Goal: Information Seeking & Learning: Learn about a topic

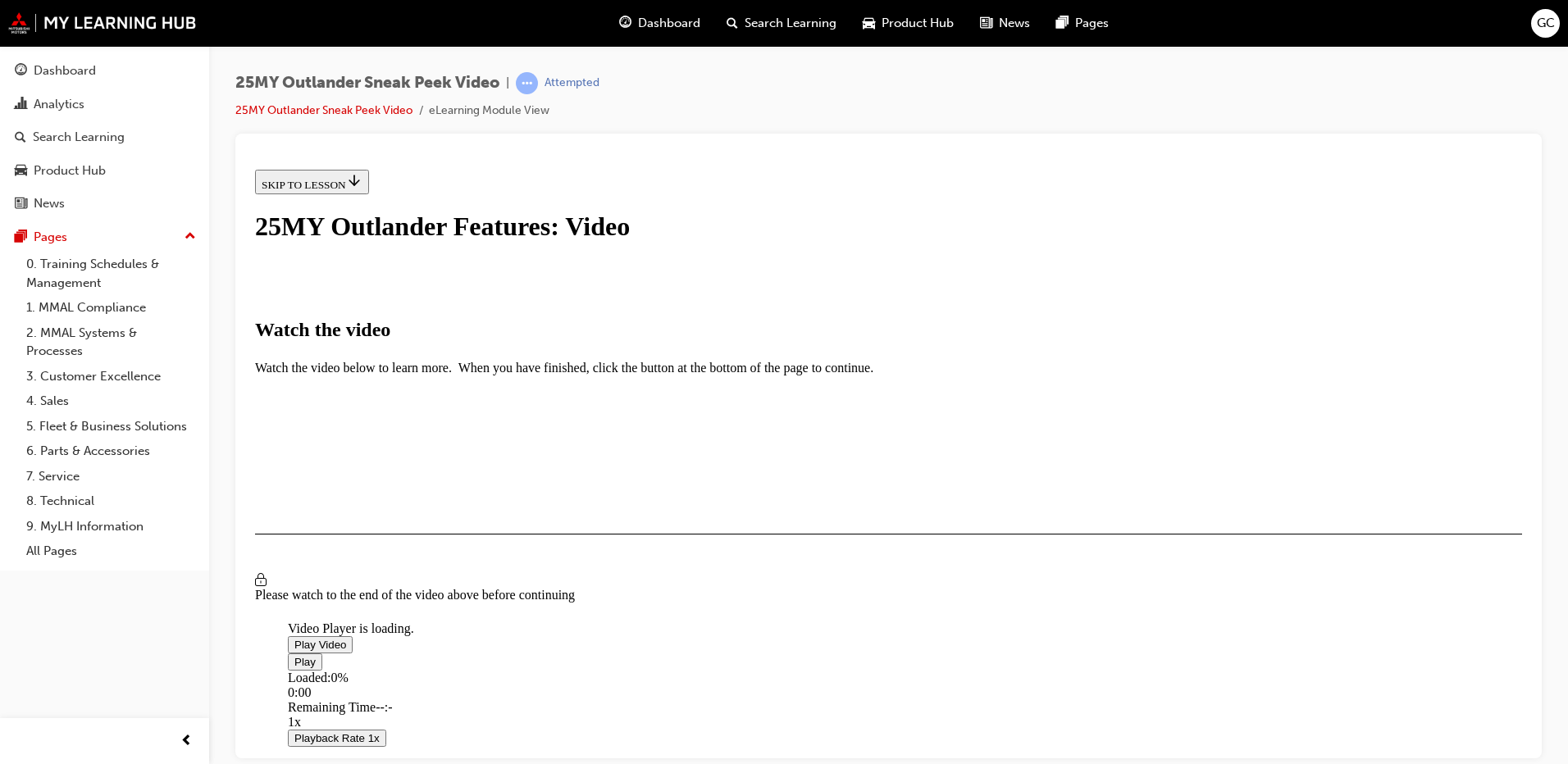
drag, startPoint x: 249, startPoint y: 162, endPoint x: 879, endPoint y: 479, distance: 705.3
click at [294, 638] on span "Video player" at bounding box center [294, 644] width 0 height 12
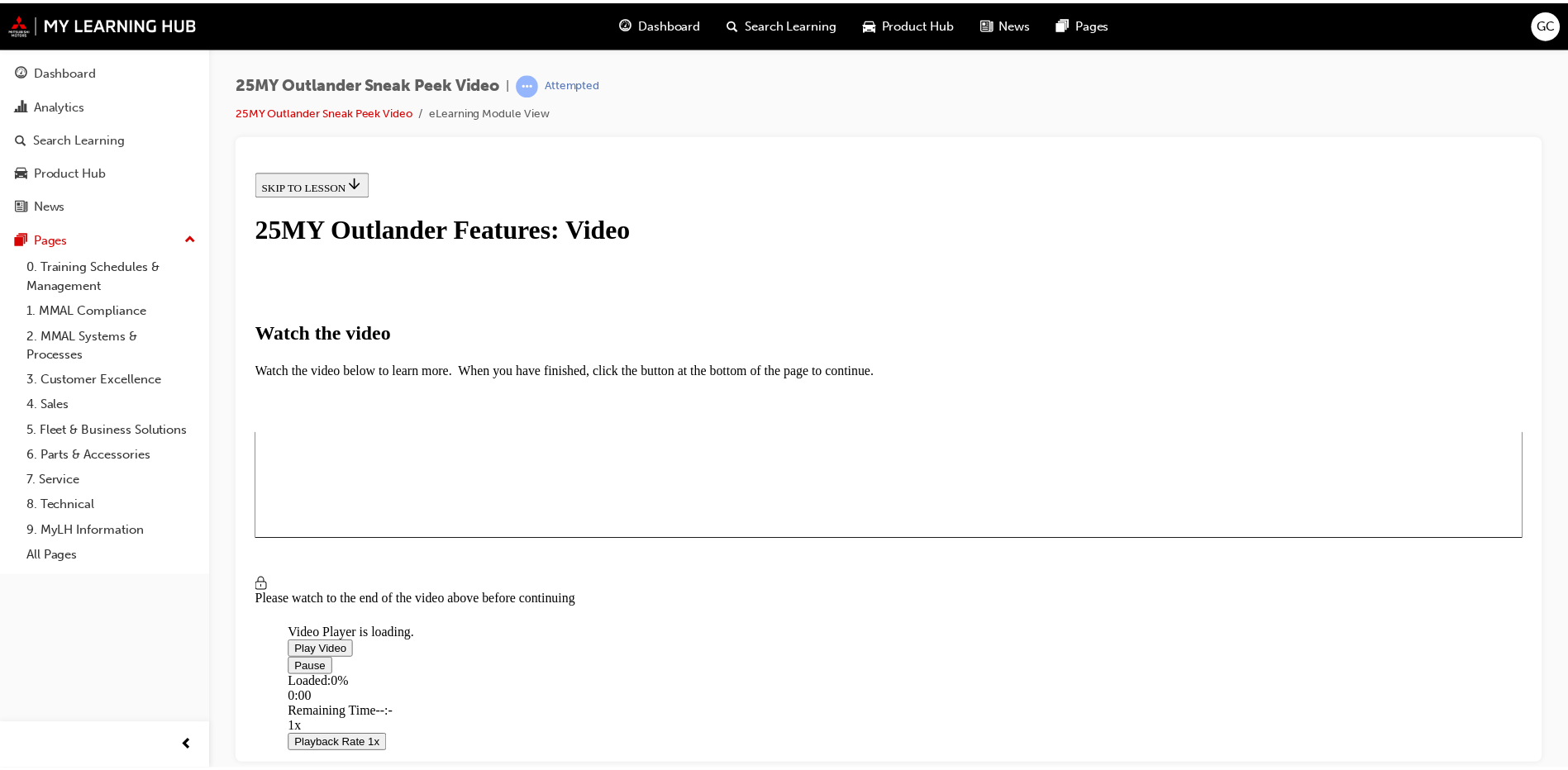
scroll to position [248, 0]
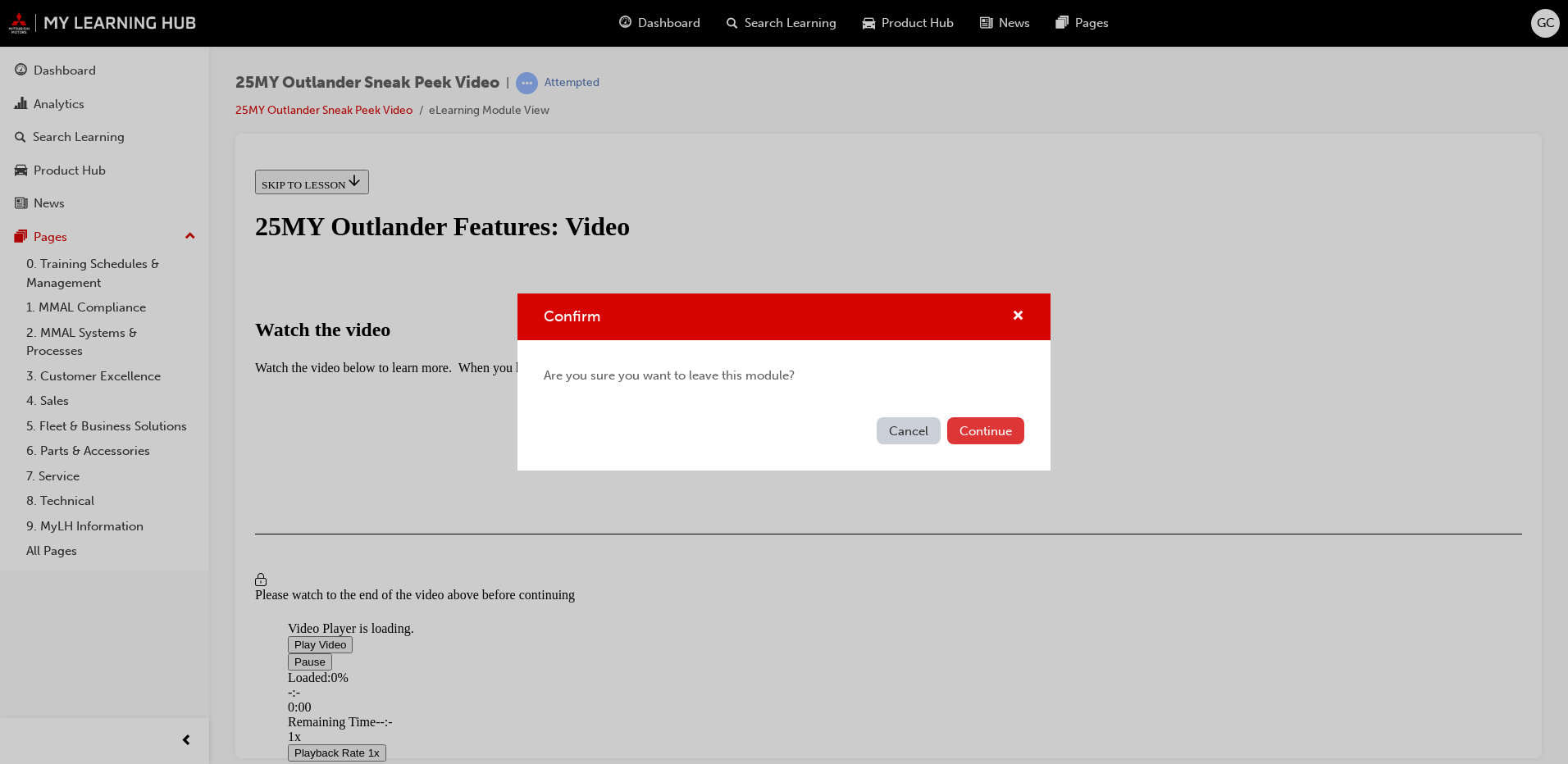
click at [975, 434] on button "Continue" at bounding box center [985, 431] width 77 height 27
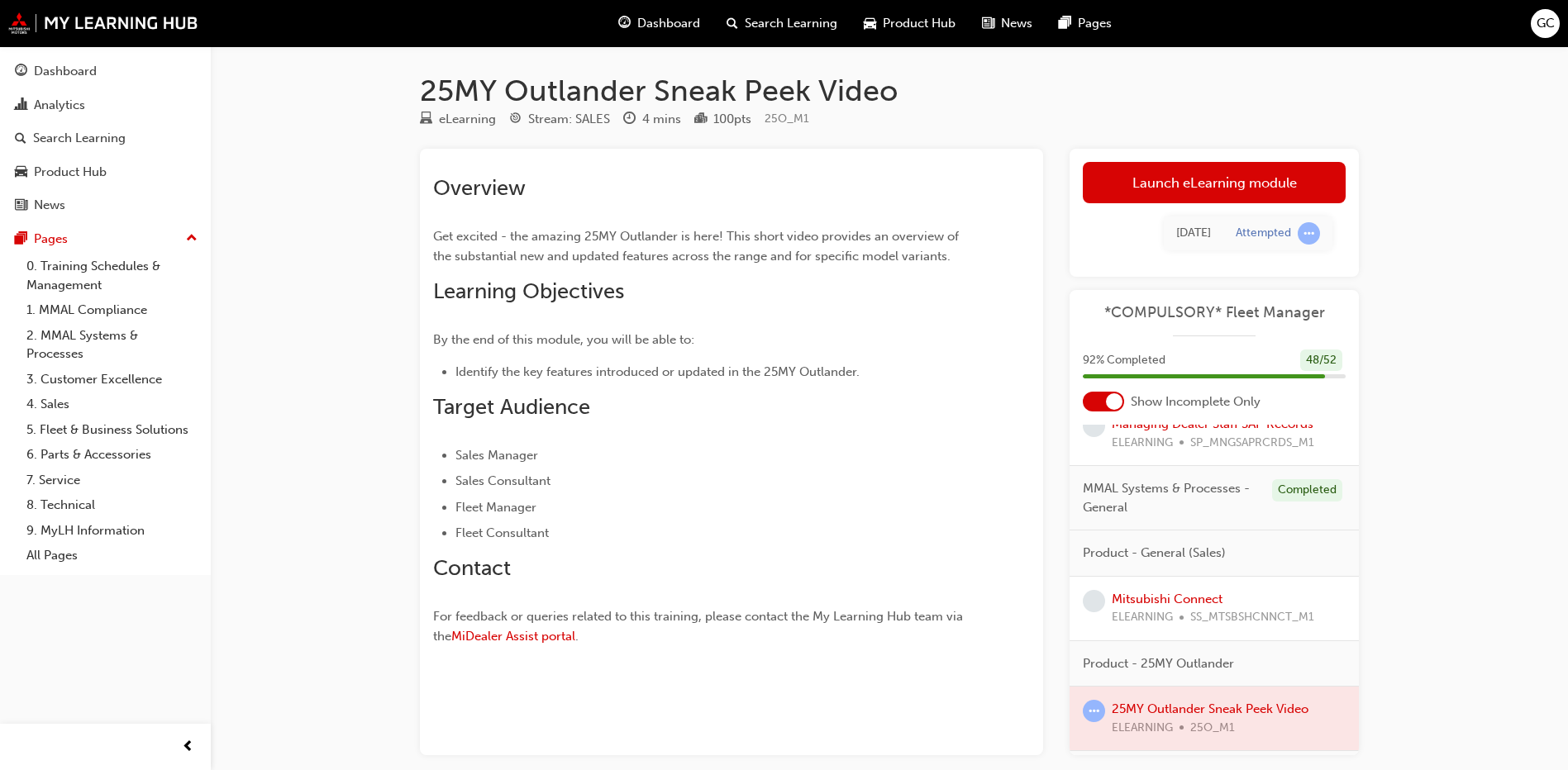
scroll to position [495, 0]
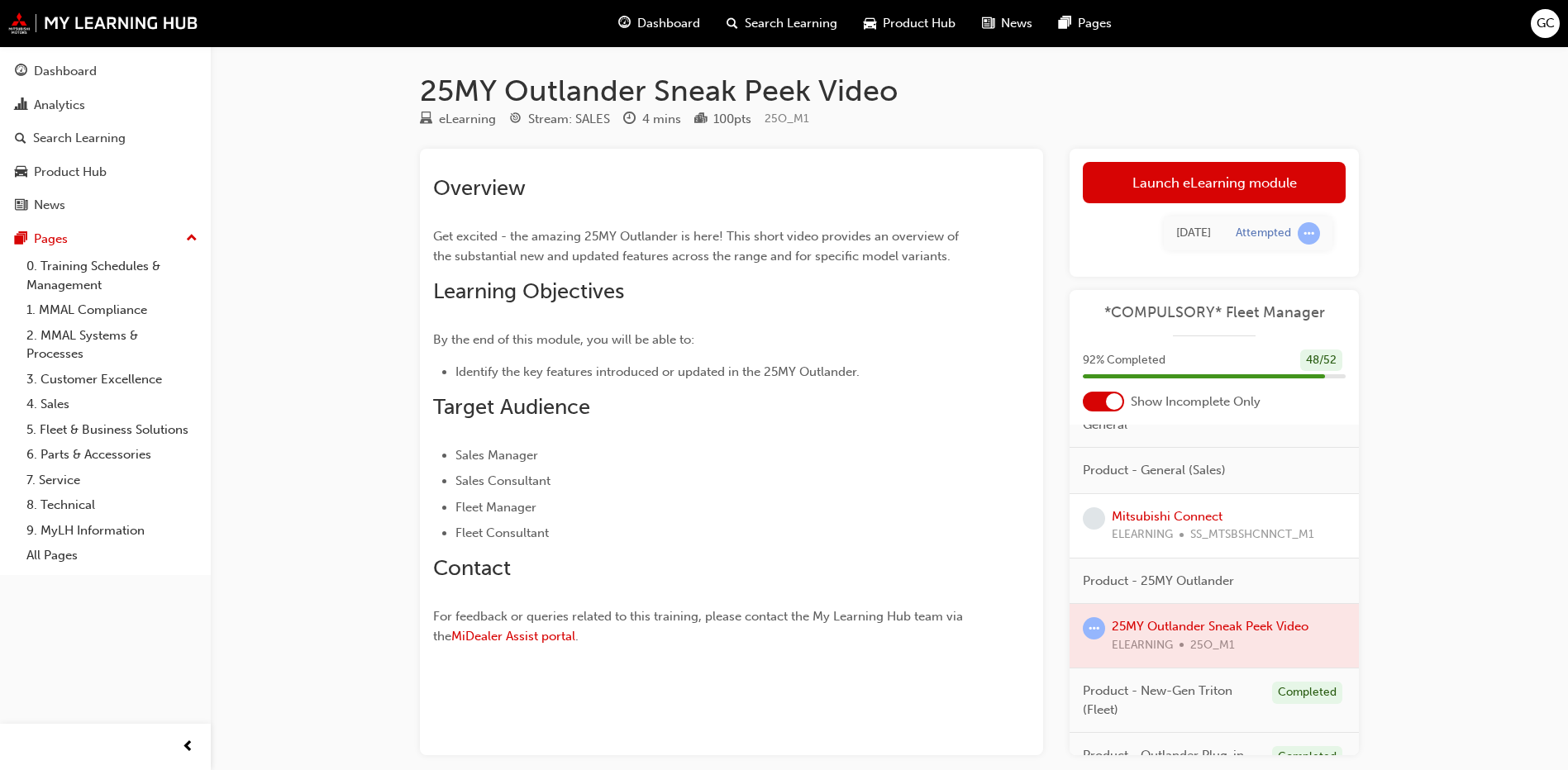
click at [1183, 641] on div at bounding box center [1214, 636] width 289 height 63
click at [1185, 649] on div at bounding box center [1214, 636] width 289 height 63
click at [1268, 639] on div at bounding box center [1214, 636] width 289 height 63
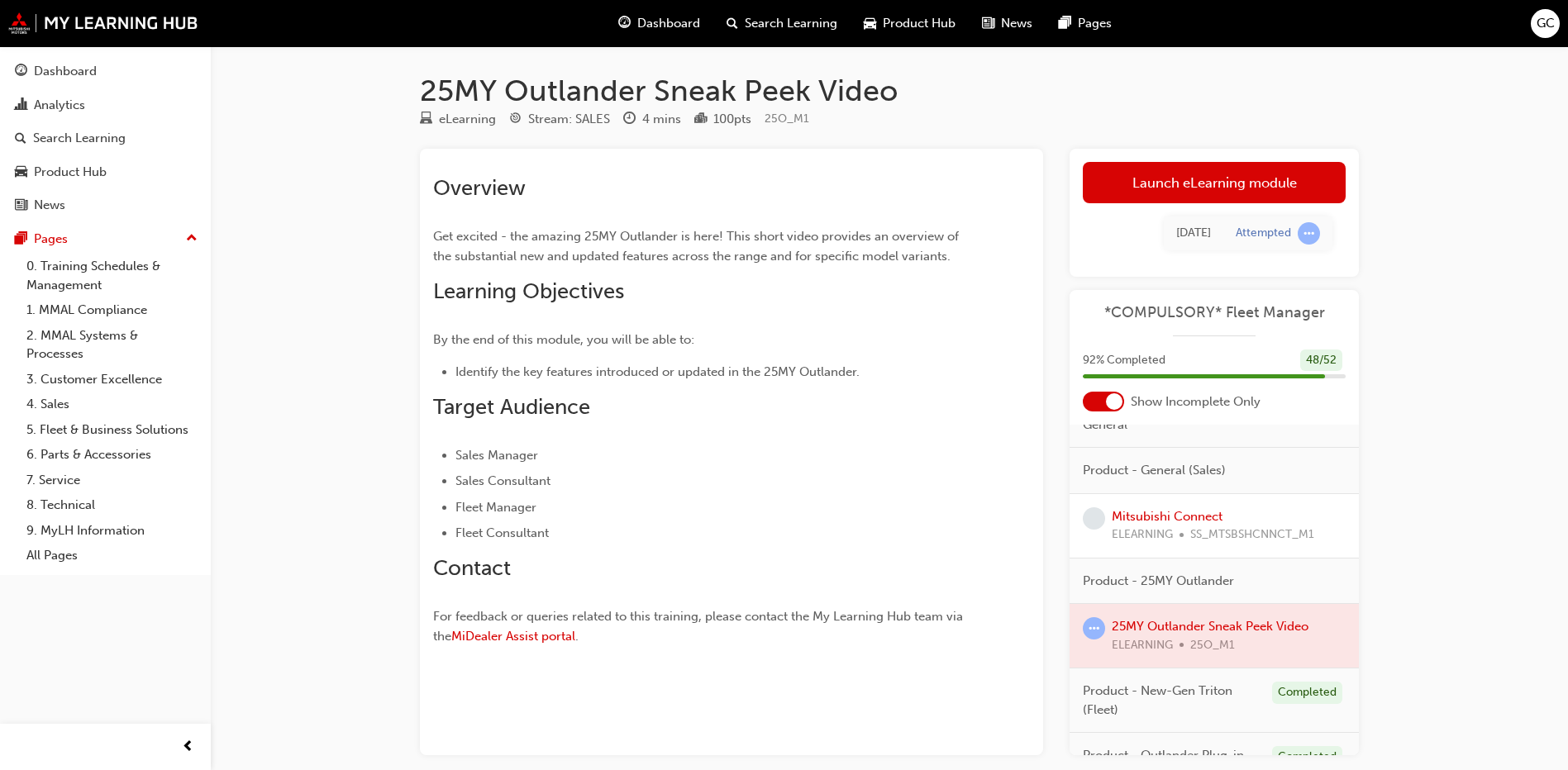
scroll to position [578, 0]
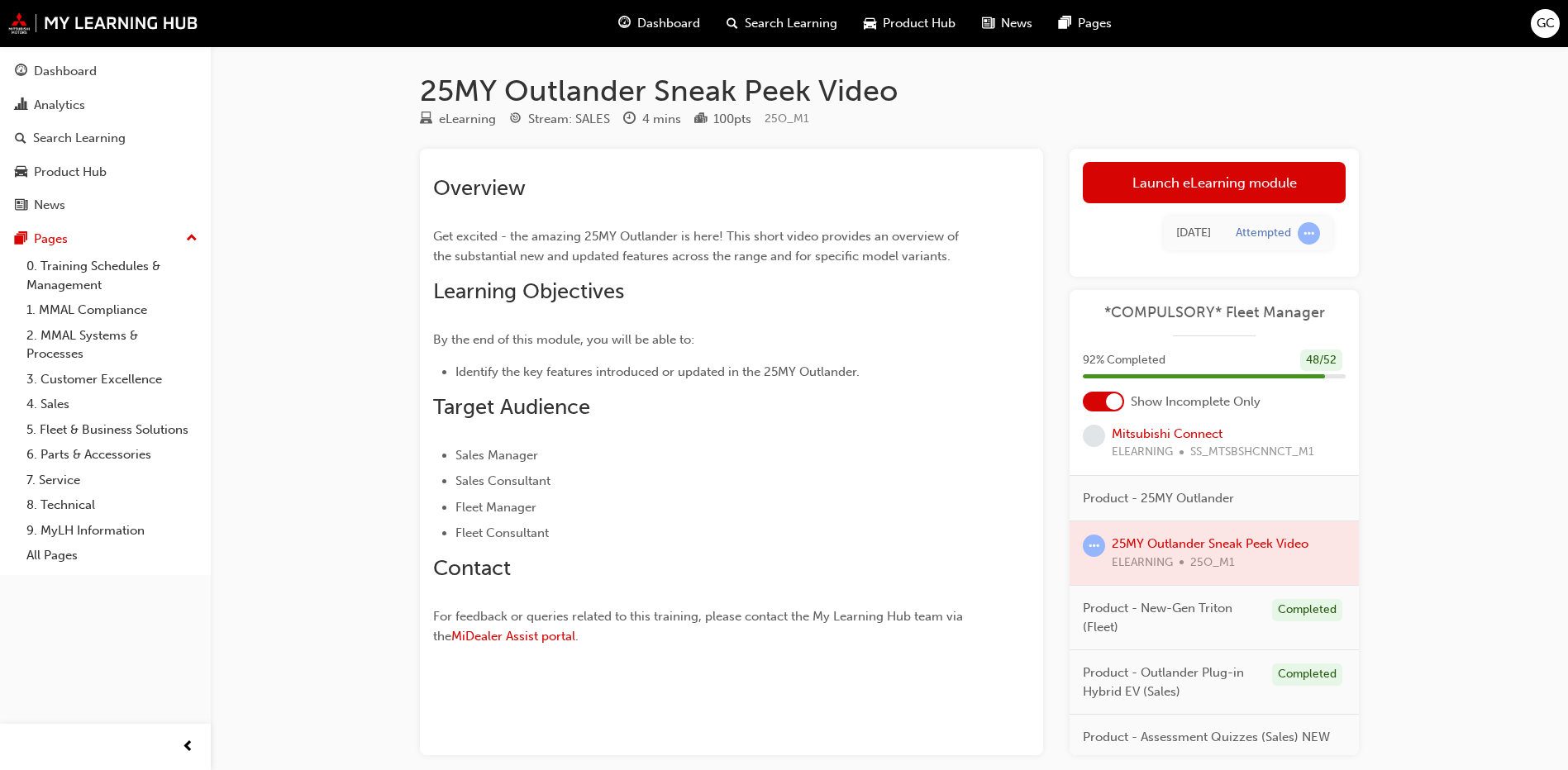
click at [1131, 558] on div at bounding box center [1214, 553] width 289 height 63
click at [1092, 557] on span "learningRecordVerb_ATTEMPT-icon" at bounding box center [1093, 545] width 22 height 22
click at [1147, 508] on span "Product - 25MY Outlander" at bounding box center [1157, 498] width 151 height 19
click at [1161, 461] on span "ELEARNING" at bounding box center [1143, 452] width 61 height 19
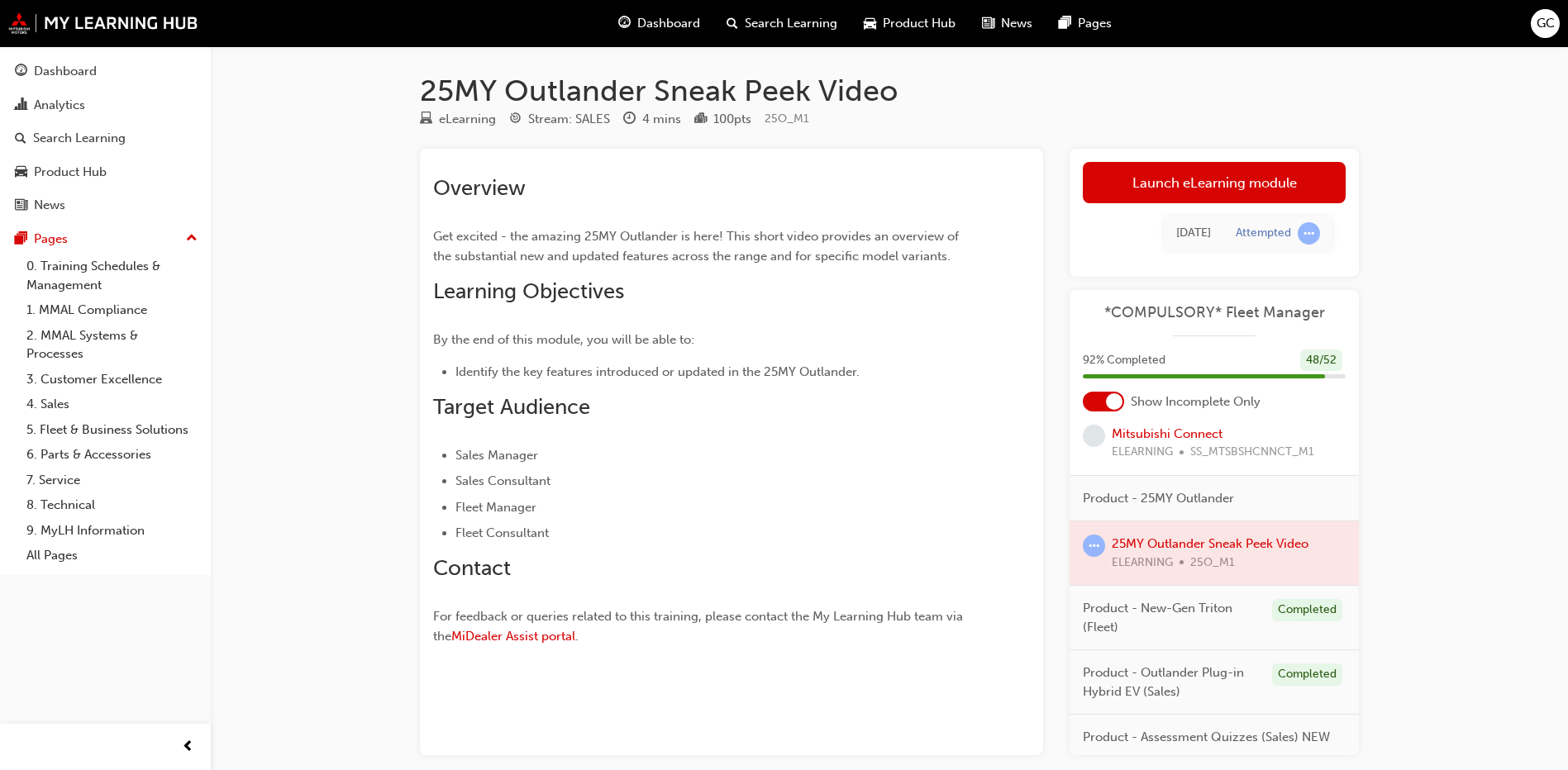
click at [1162, 563] on div at bounding box center [1214, 553] width 289 height 63
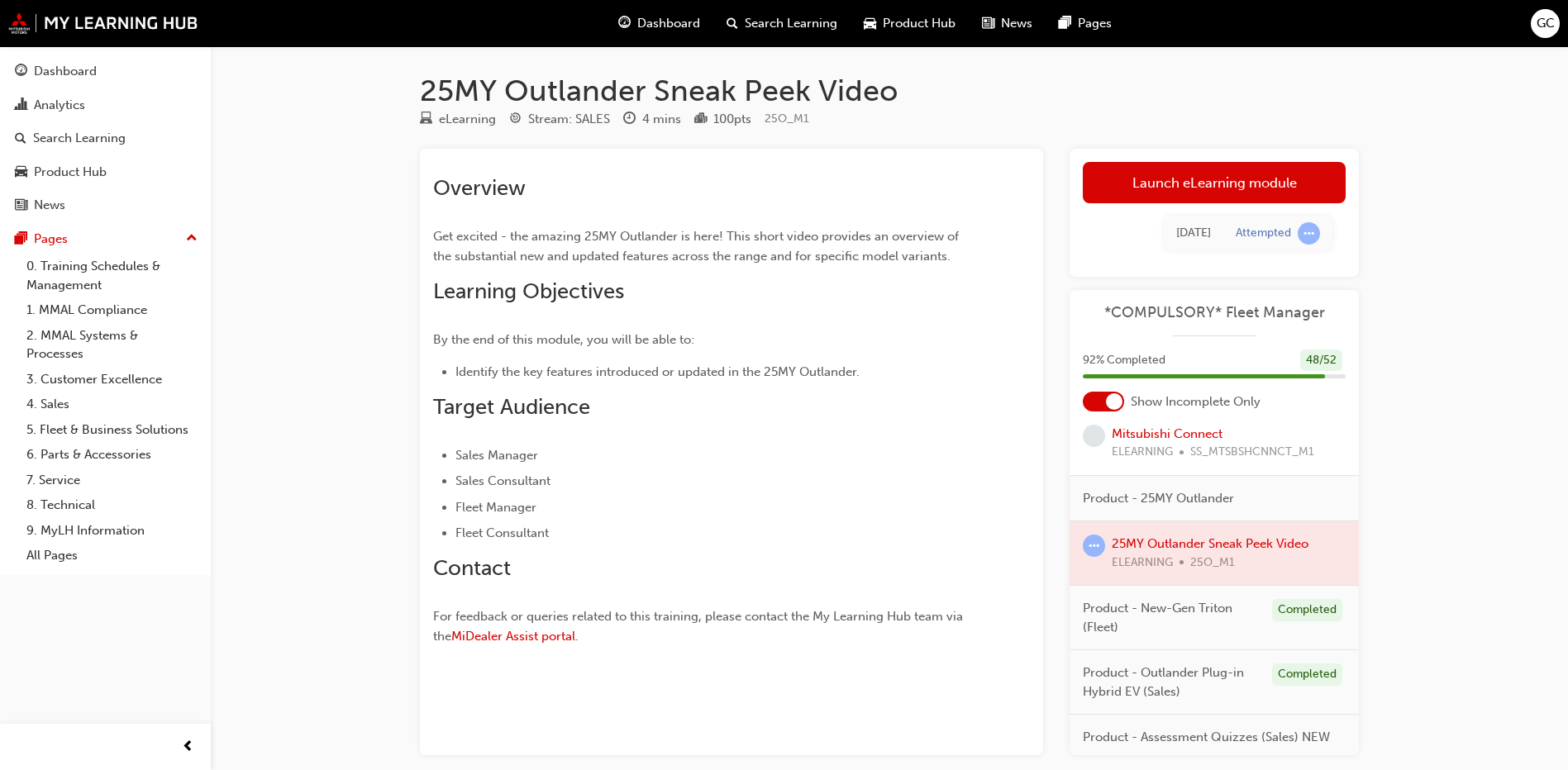
click at [1163, 563] on div at bounding box center [1214, 553] width 289 height 63
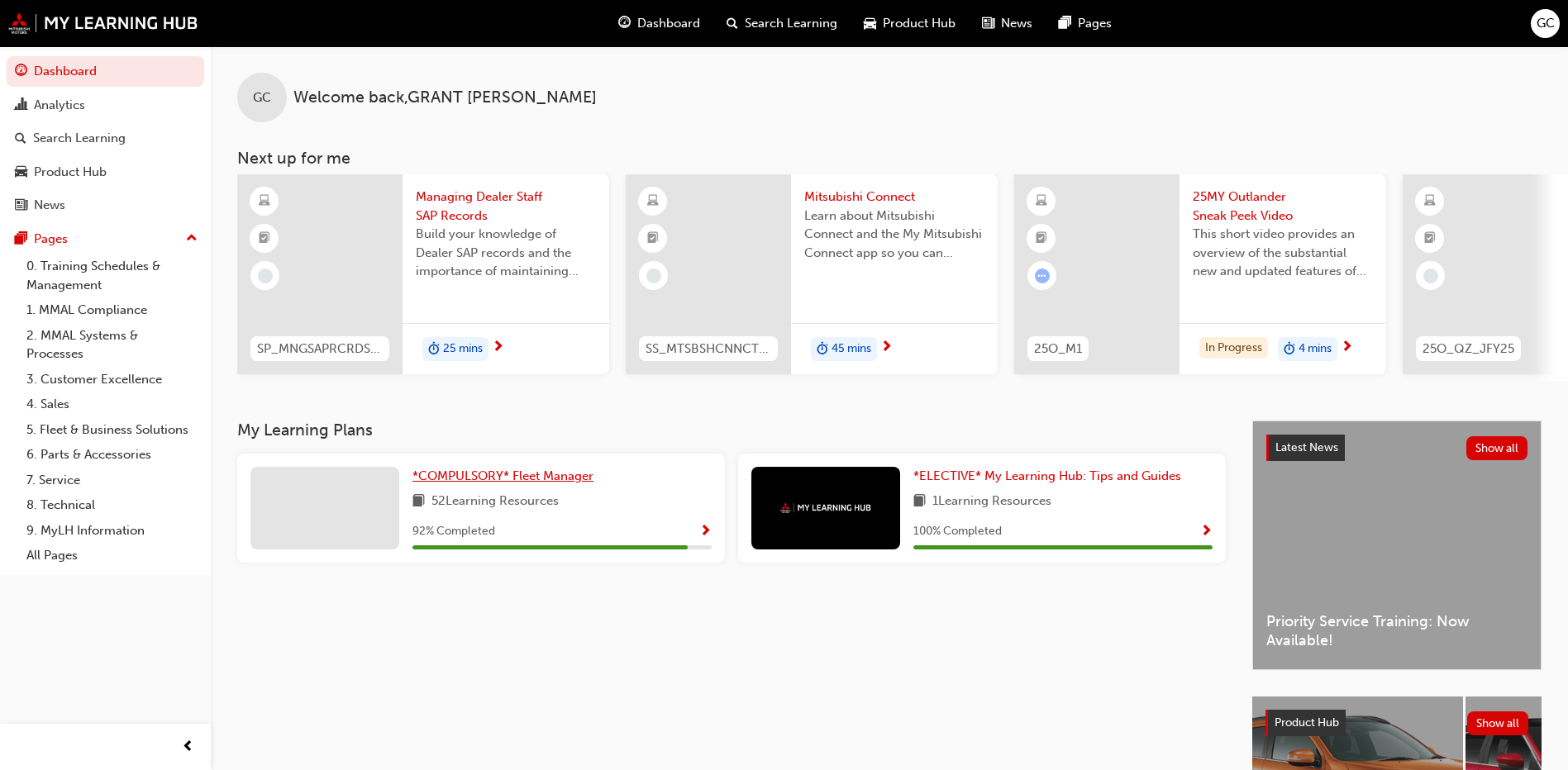
click at [543, 483] on span "*COMPULSORY* Fleet Manager" at bounding box center [502, 475] width 181 height 14
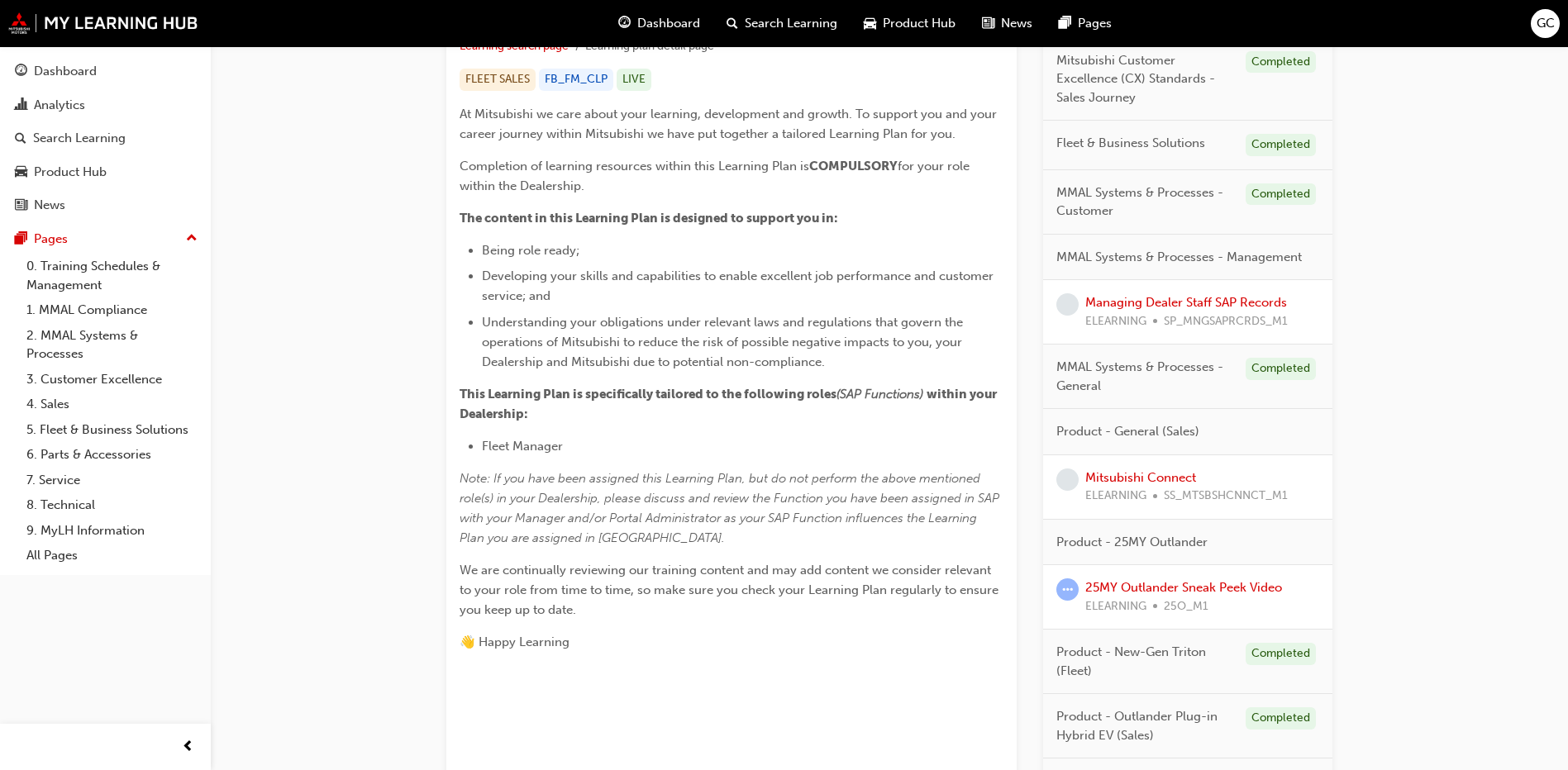
scroll to position [568, 0]
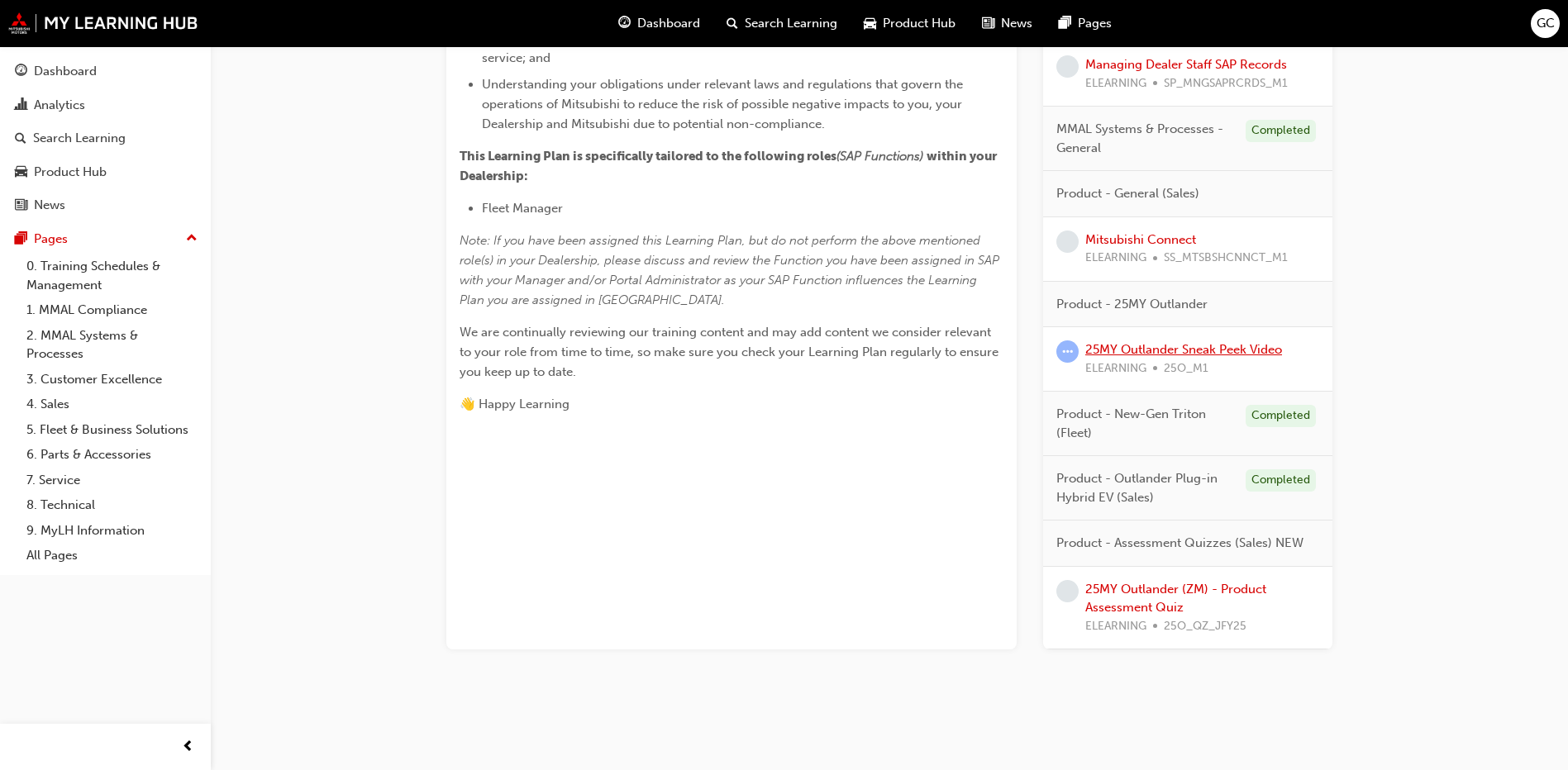
click at [1215, 349] on link "25MY Outlander Sneak Peek Video" at bounding box center [1183, 349] width 197 height 14
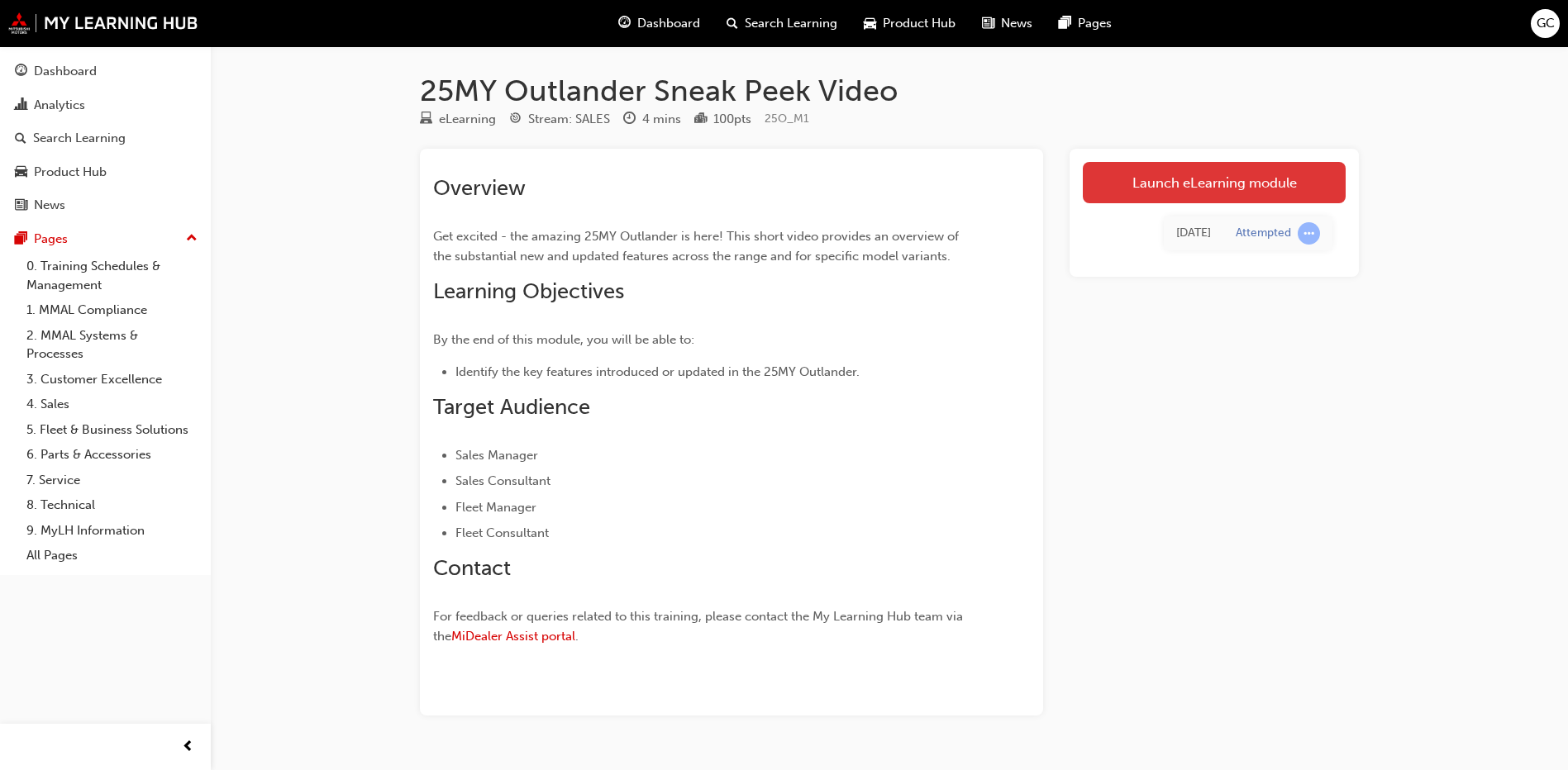
click at [1208, 186] on link "Launch eLearning module" at bounding box center [1214, 182] width 263 height 41
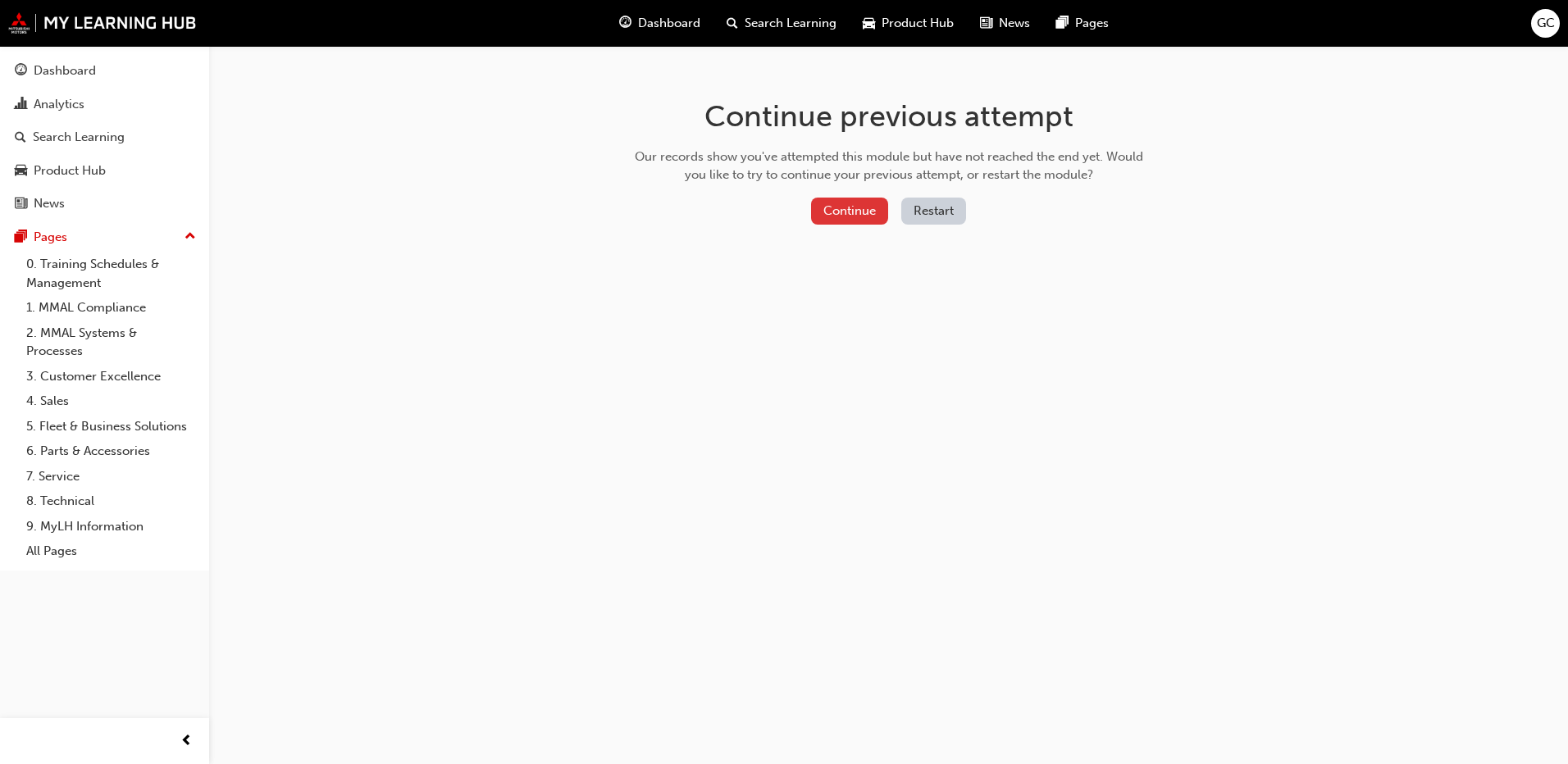
click at [841, 219] on button "Continue" at bounding box center [849, 211] width 77 height 27
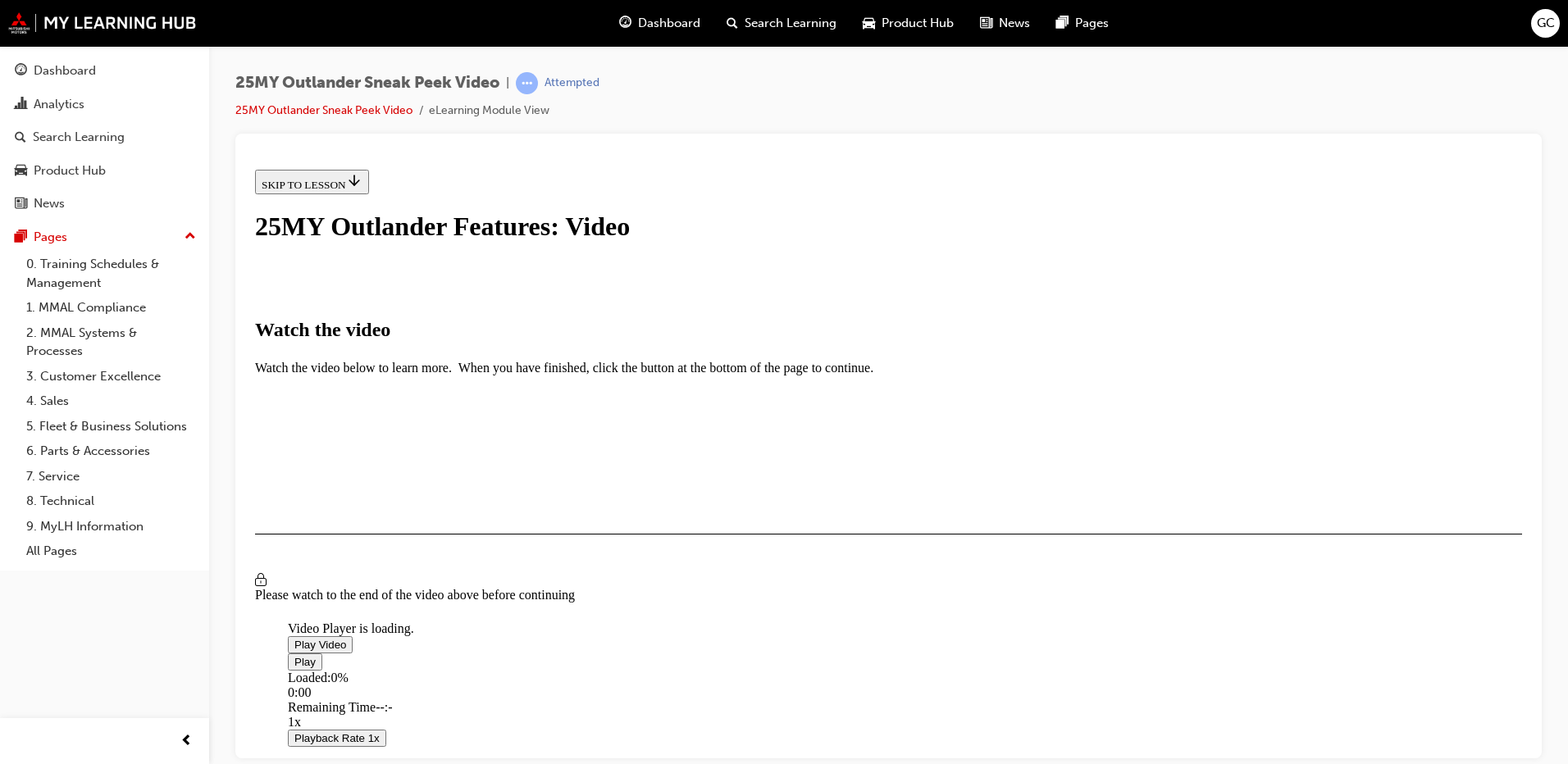
scroll to position [371, 0]
click at [294, 638] on span "Video player" at bounding box center [294, 644] width 0 height 12
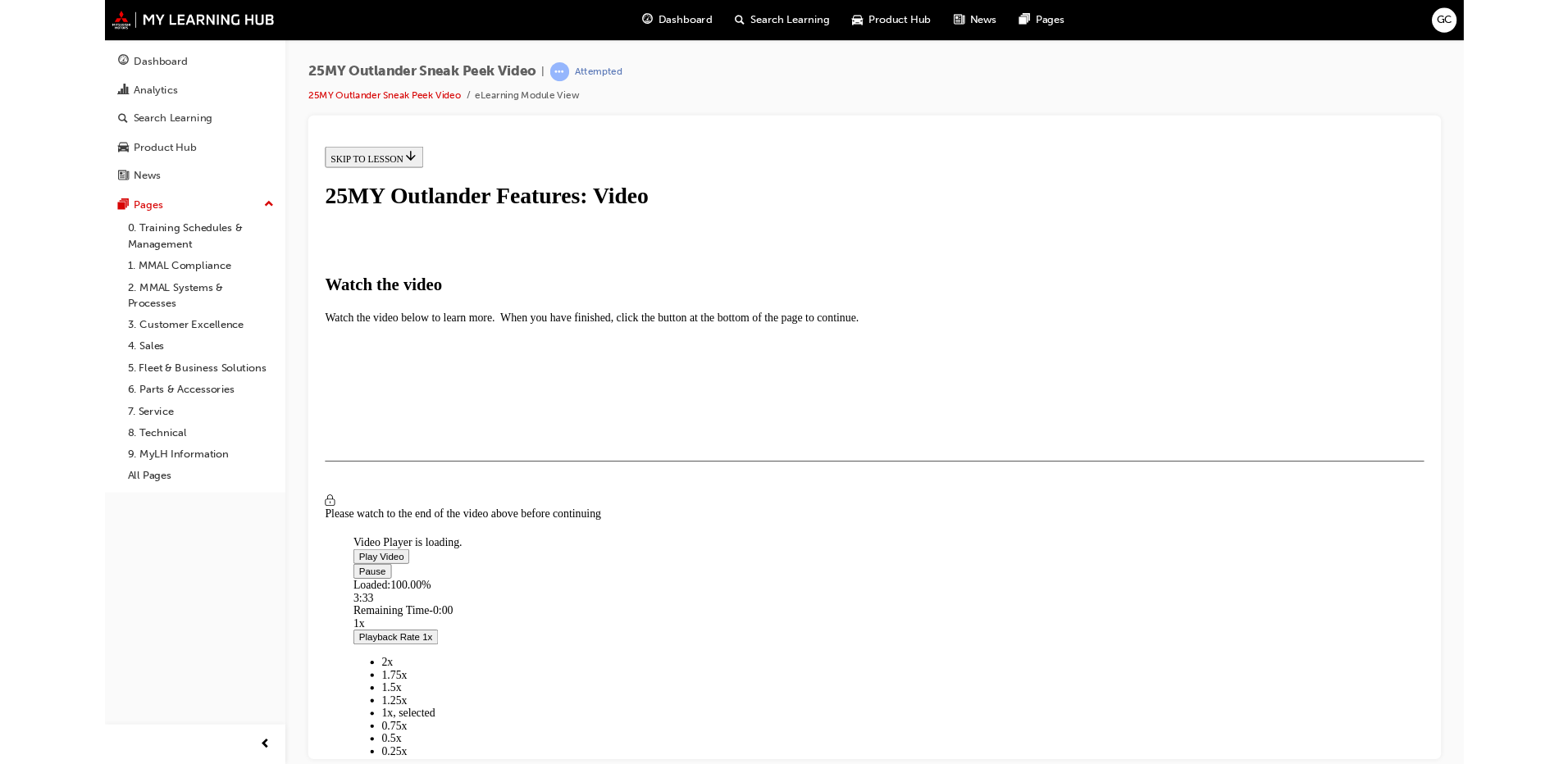
scroll to position [81, 0]
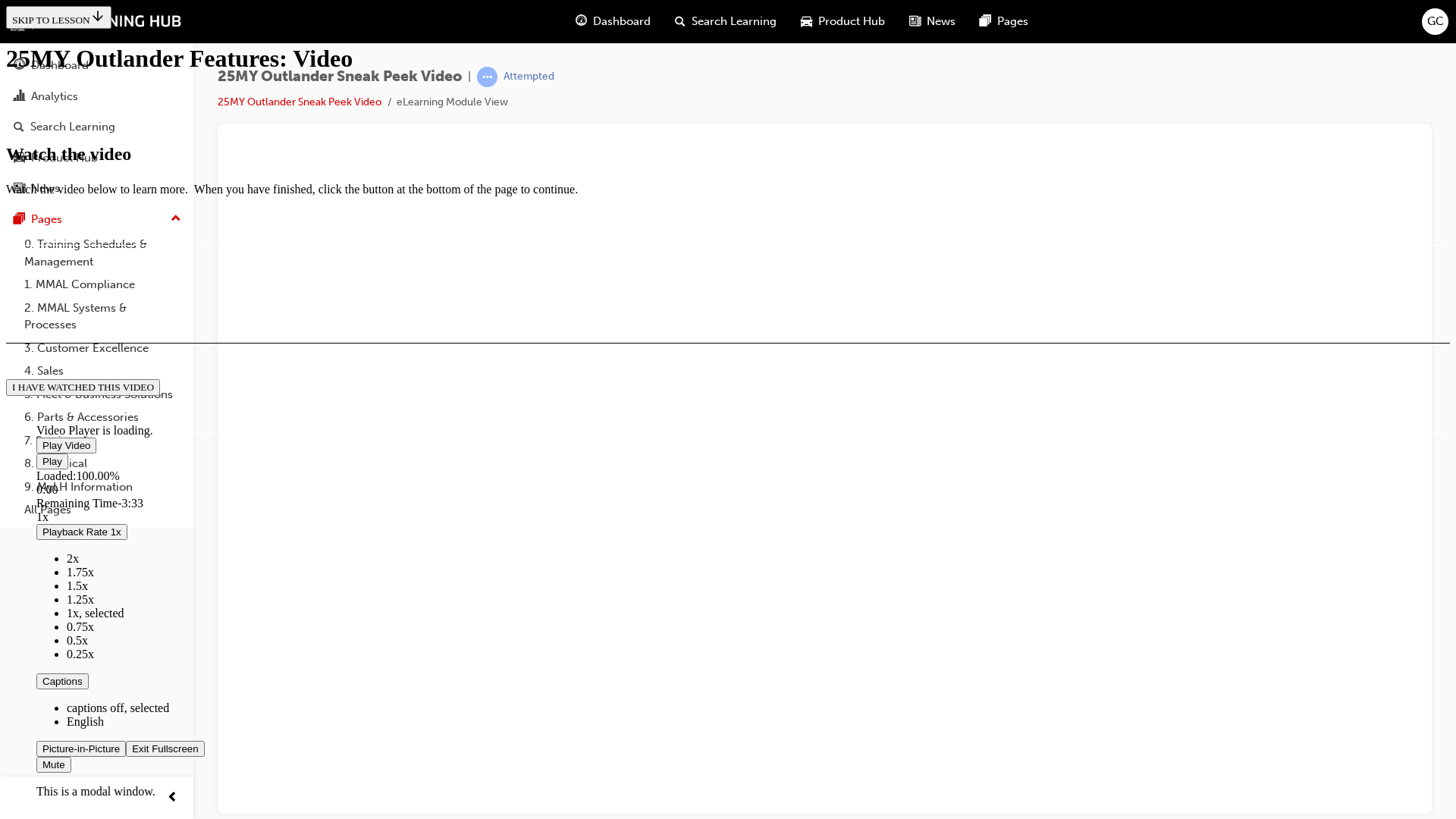
click at [132, 706] on span "Video player" at bounding box center [132, 748] width 0 height 11
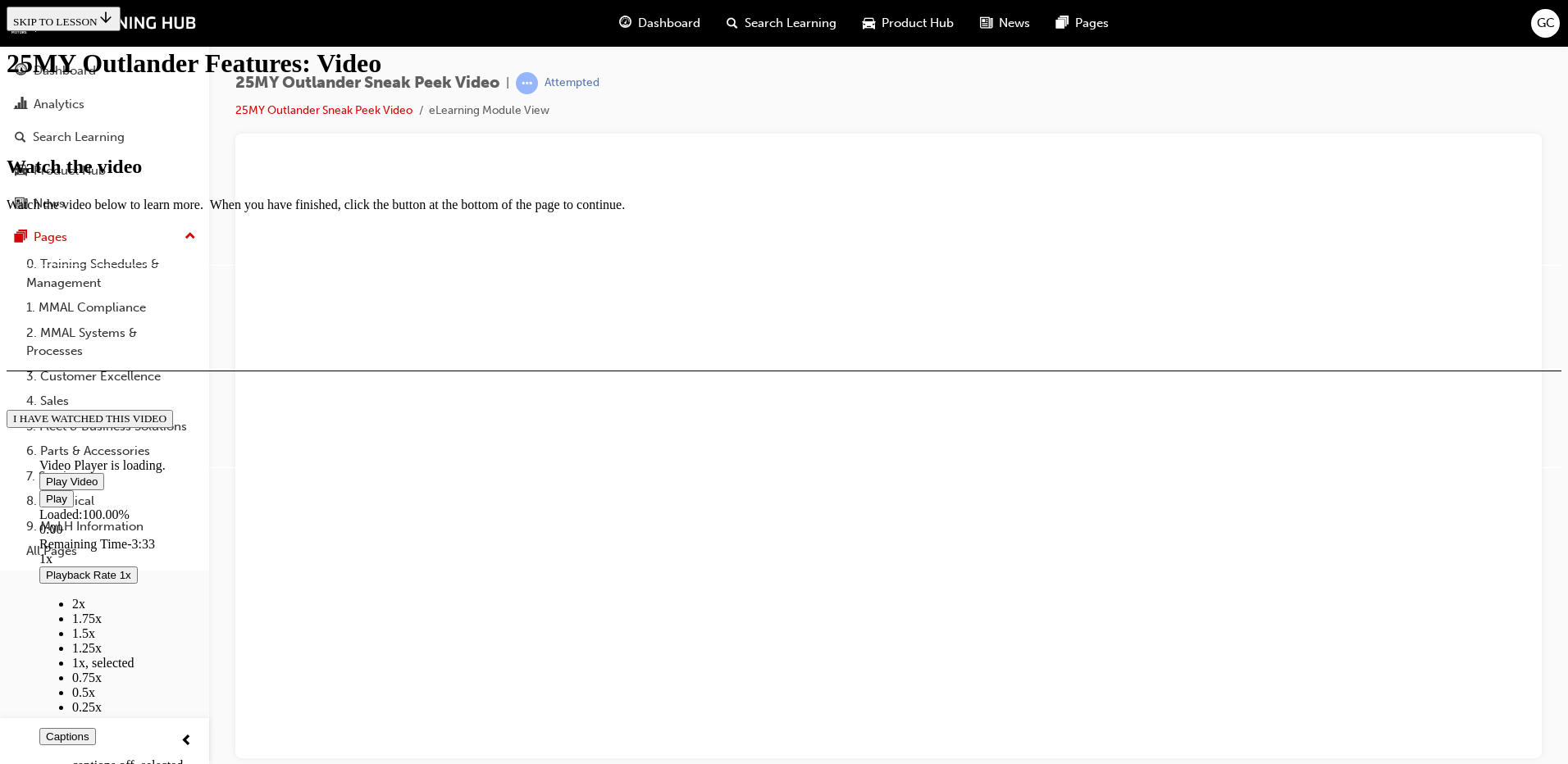
scroll to position [368, 0]
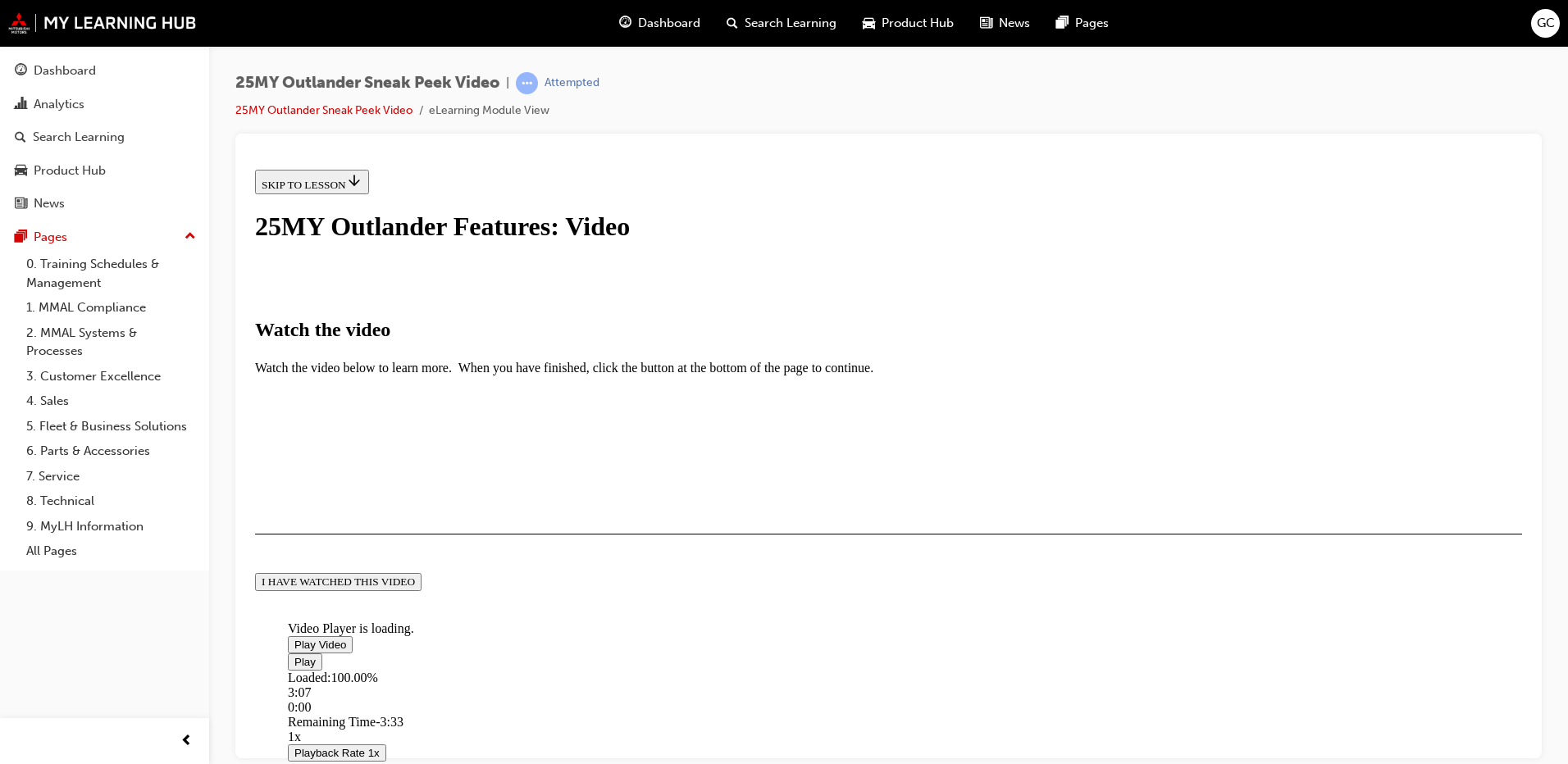
click at [414, 588] on div "I HAVE WATCHED THIS VIDEO" at bounding box center [338, 581] width 153 height 13
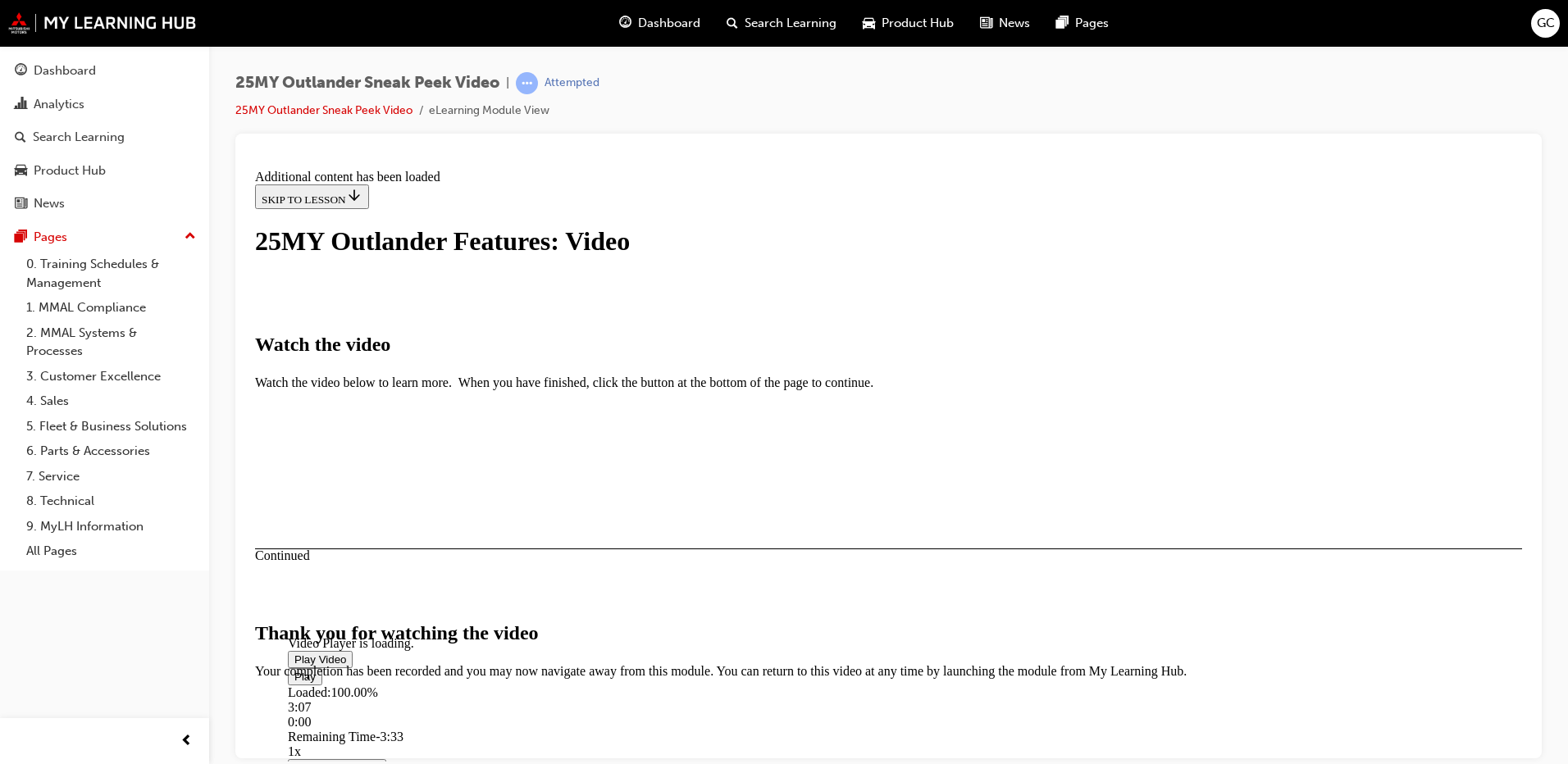
scroll to position [503, 0]
click at [355, 763] on button "CLOSE MODULE" at bounding box center [305, 778] width 100 height 17
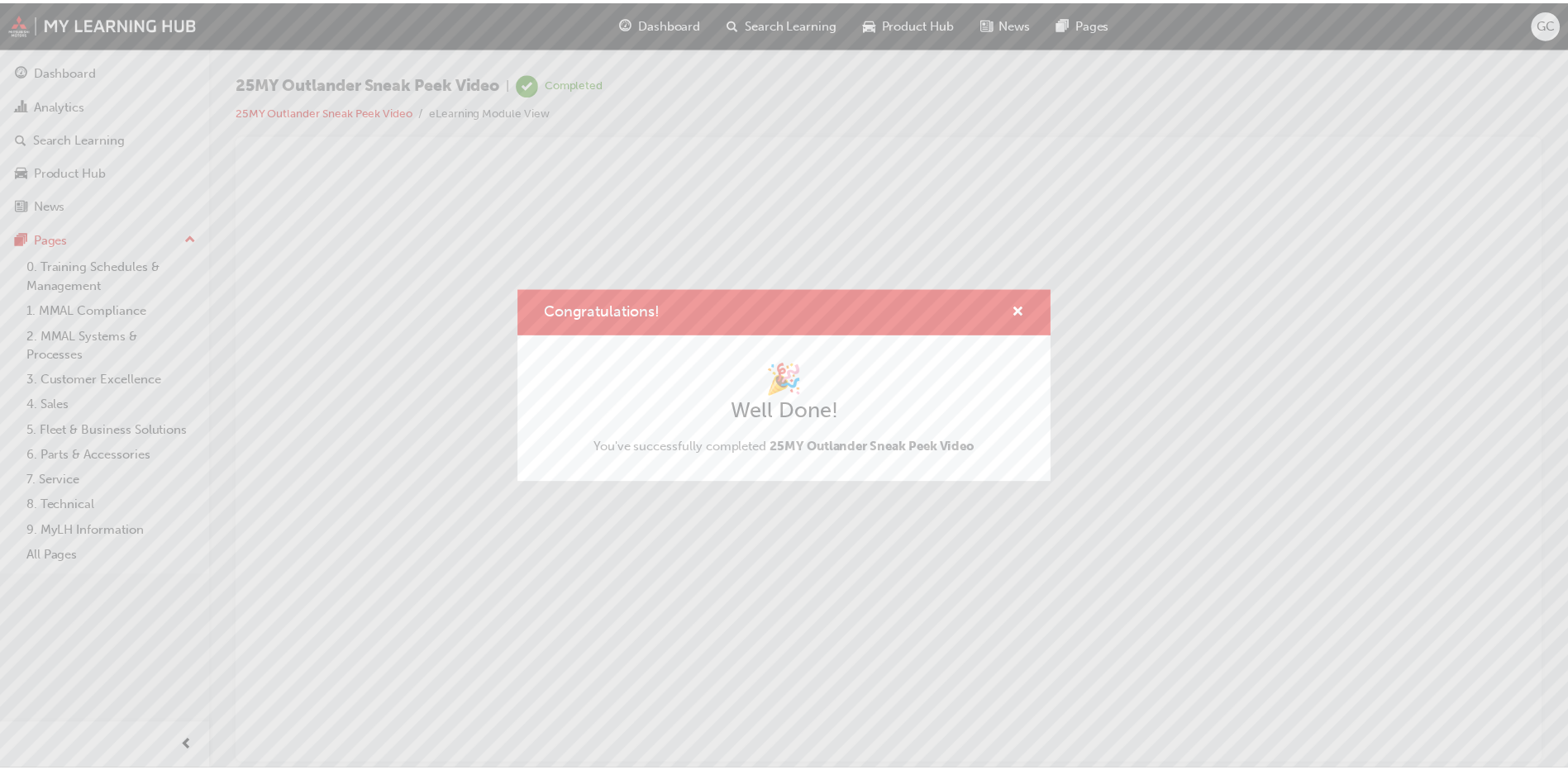
scroll to position [0, 0]
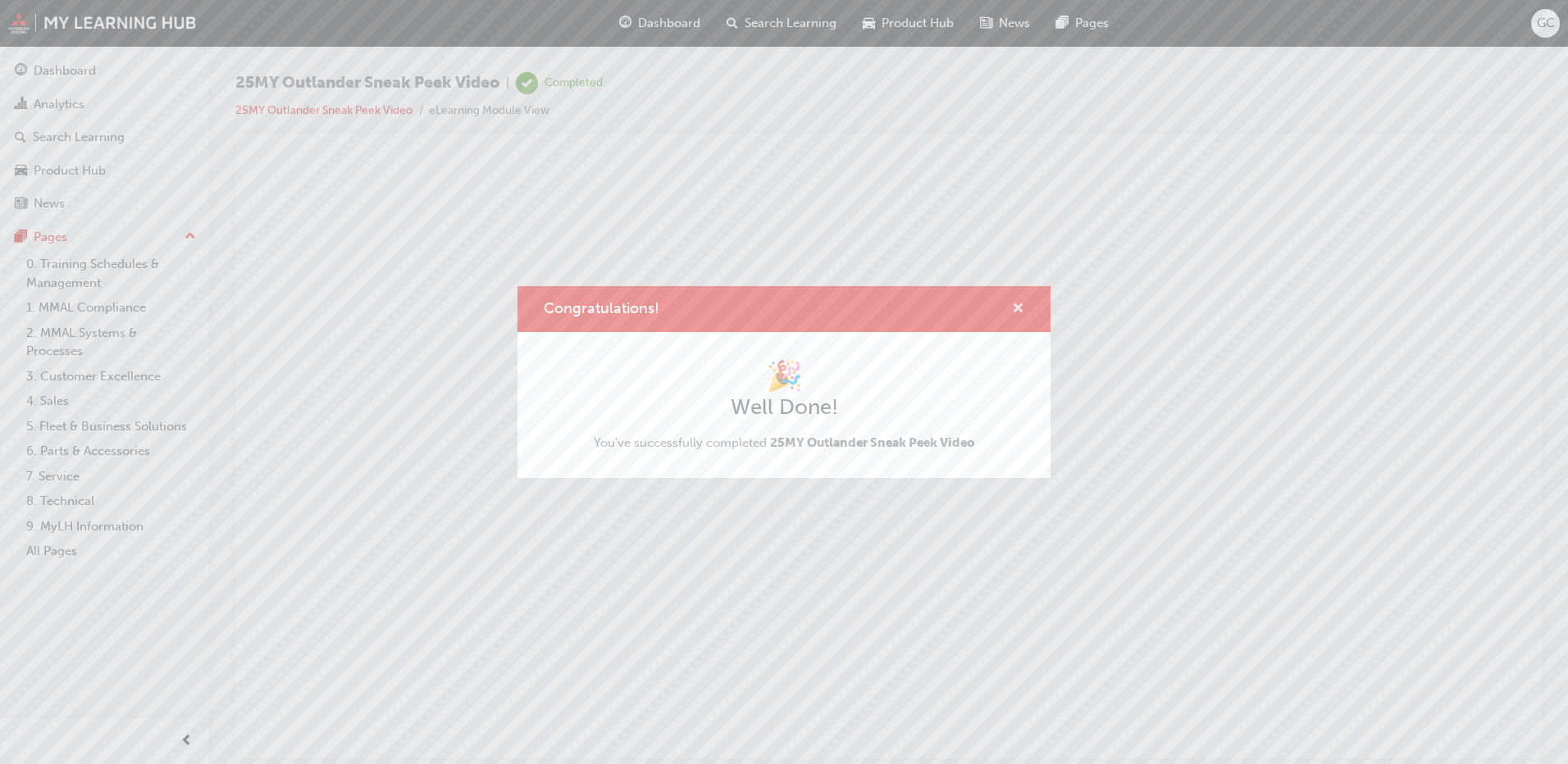
click at [1015, 311] on span "cross-icon" at bounding box center [1017, 310] width 12 height 14
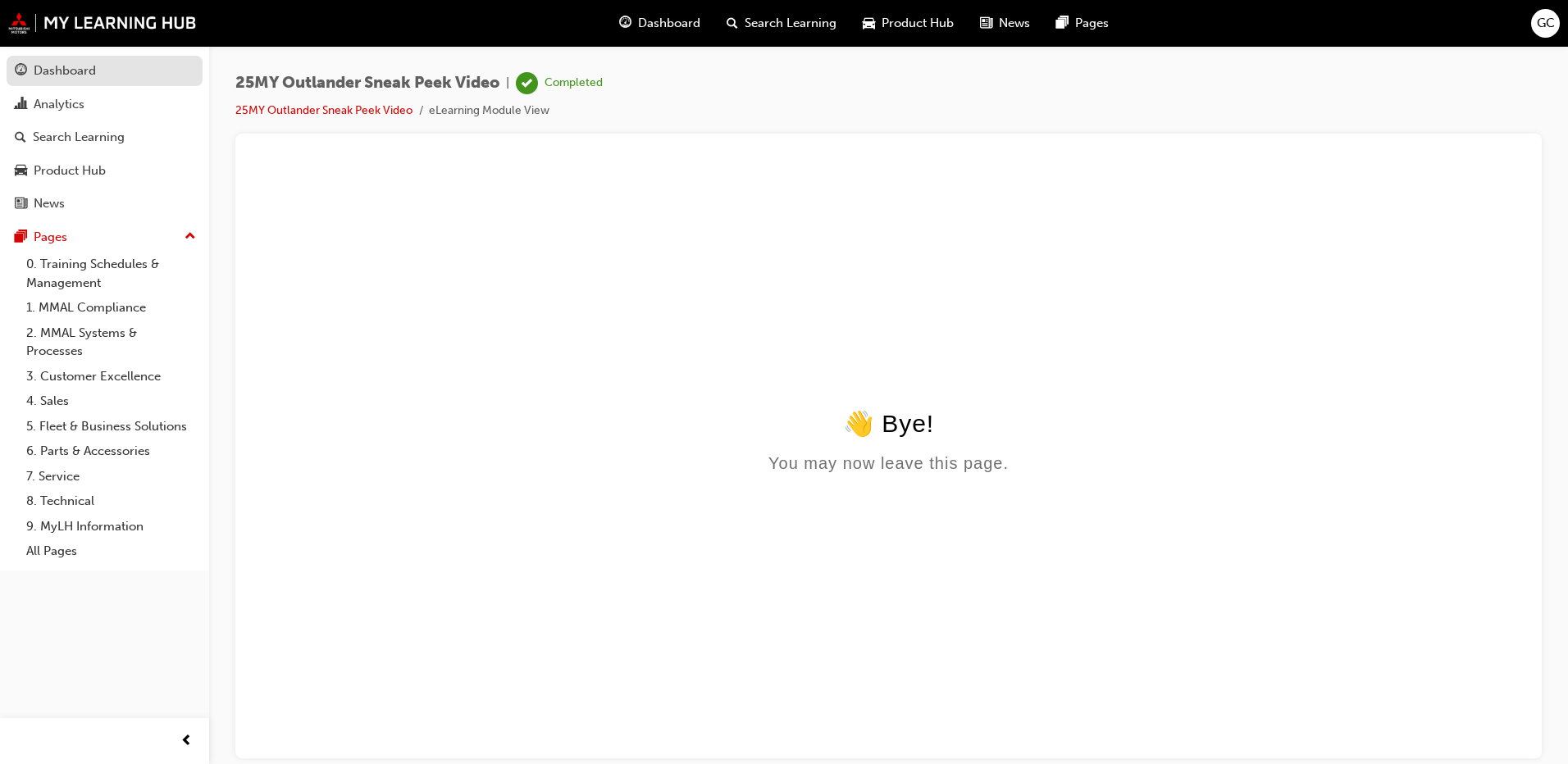
click at [82, 70] on div "Dashboard" at bounding box center [64, 71] width 62 height 19
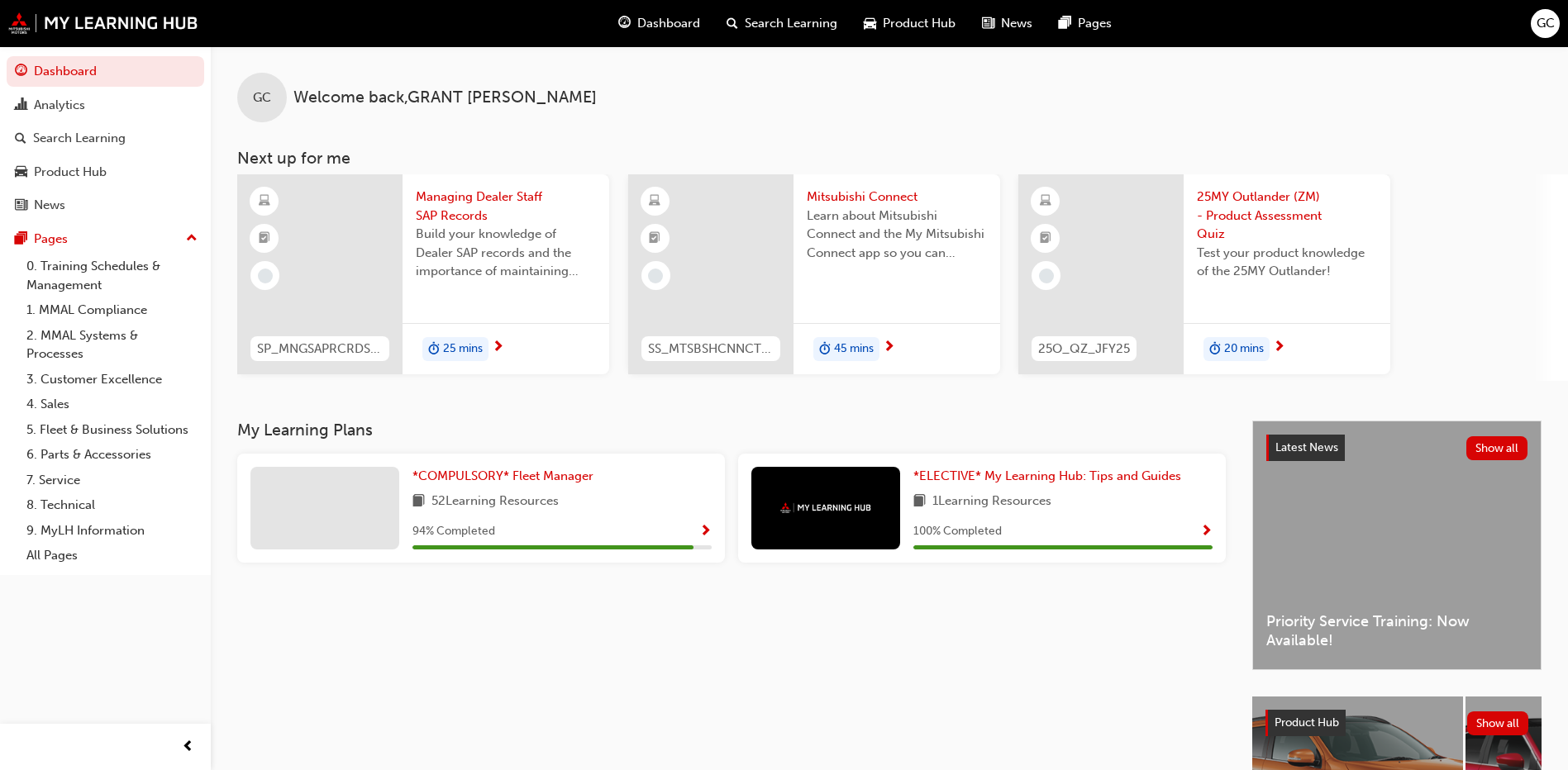
click at [511, 486] on div "*COMPULSORY* Fleet Manager 52 Learning Resources 94 % Completed" at bounding box center [562, 508] width 300 height 83
click at [516, 471] on span "*COMPULSORY* Fleet Manager" at bounding box center [502, 475] width 181 height 14
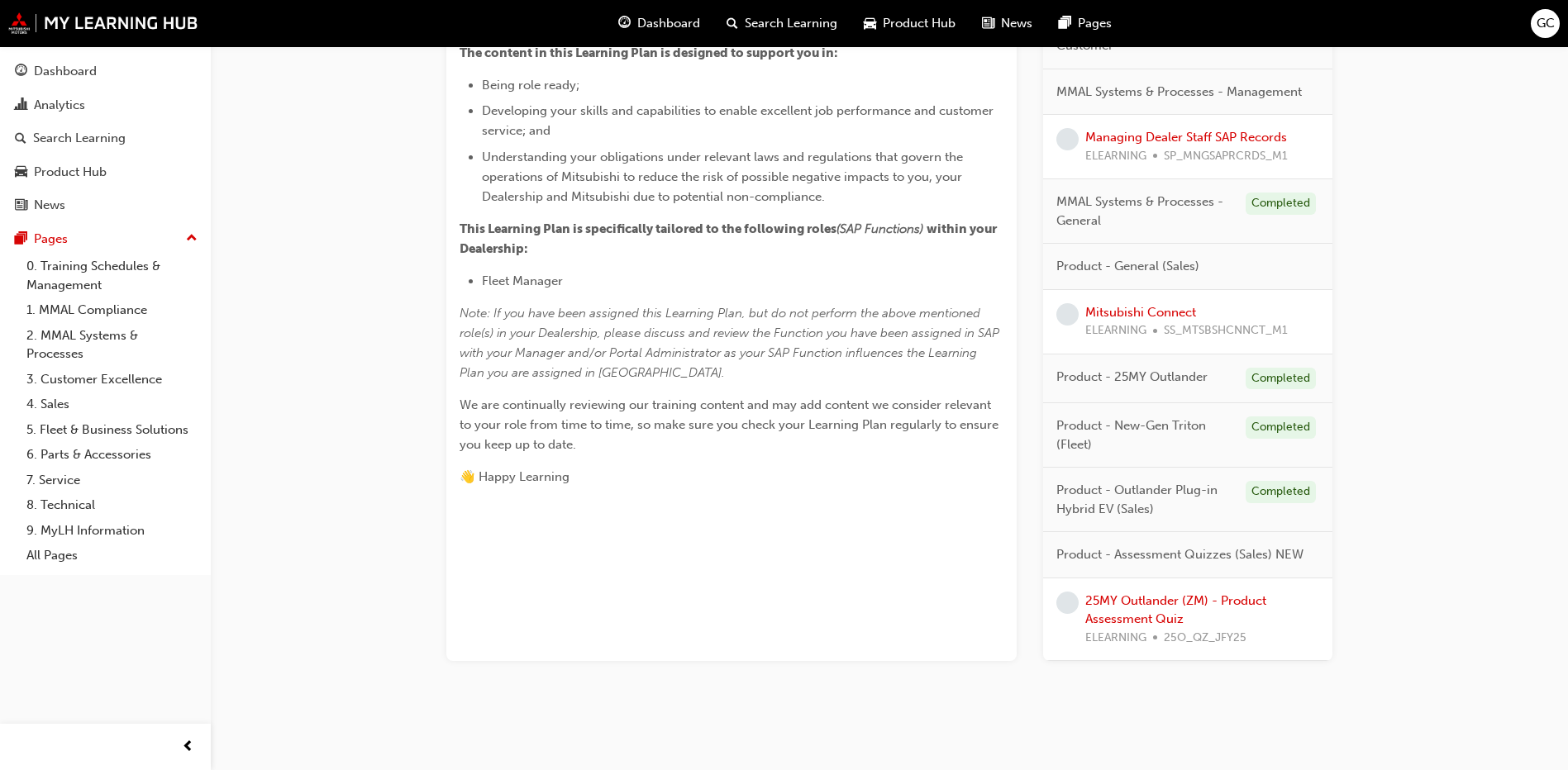
scroll to position [413, 0]
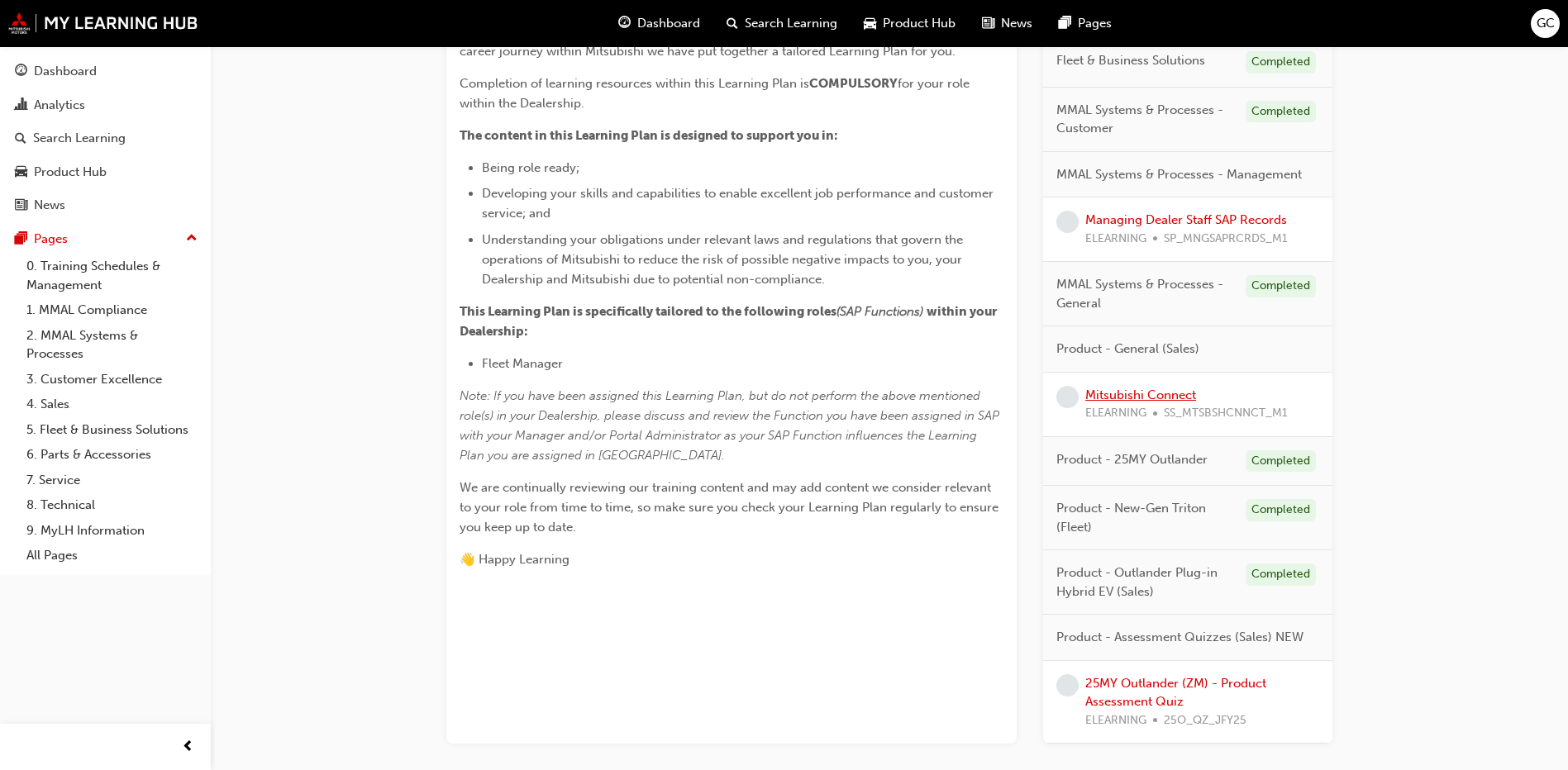
click at [1161, 395] on link "Mitsubishi Connect" at bounding box center [1140, 395] width 110 height 14
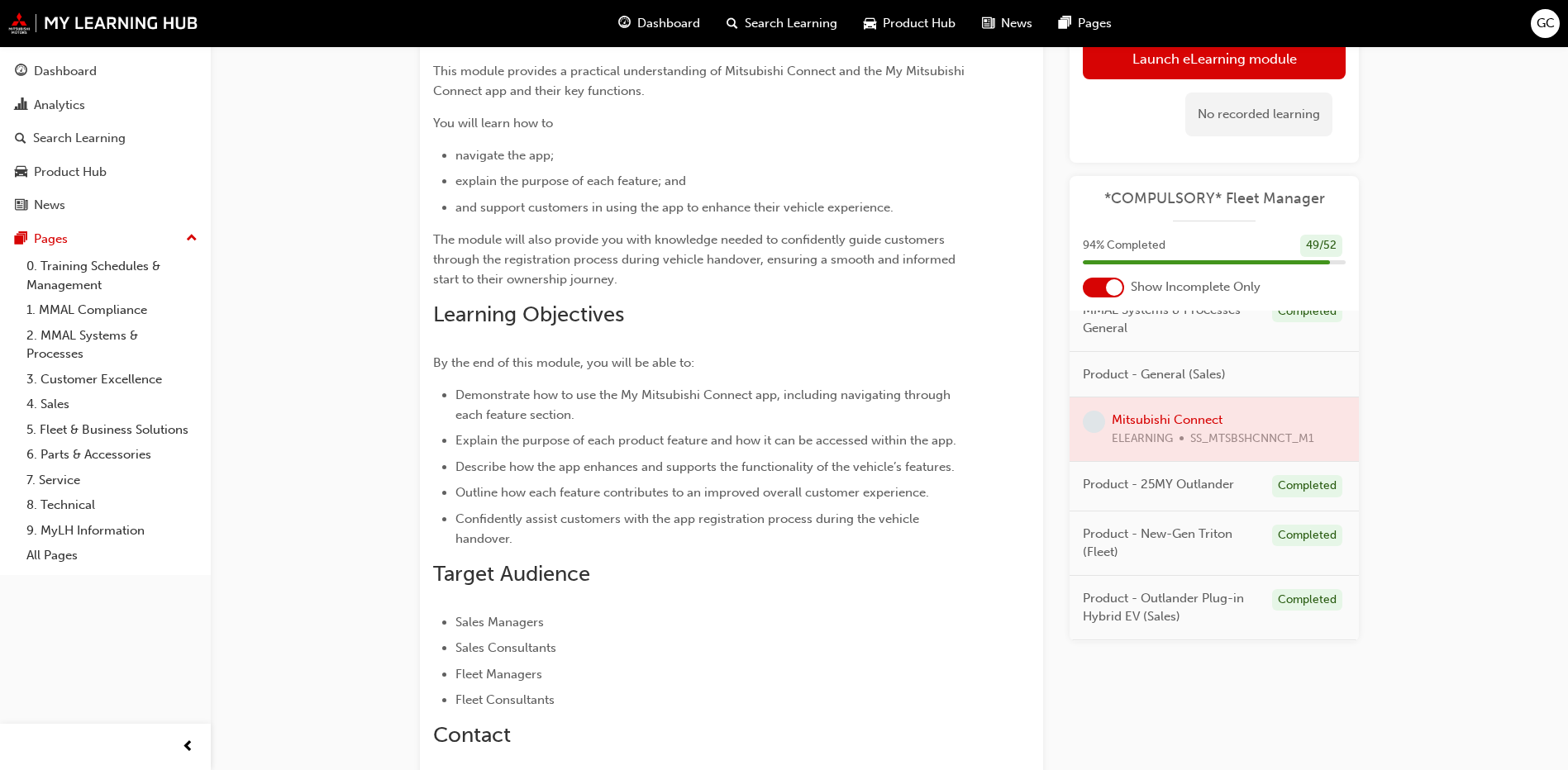
scroll to position [312, 0]
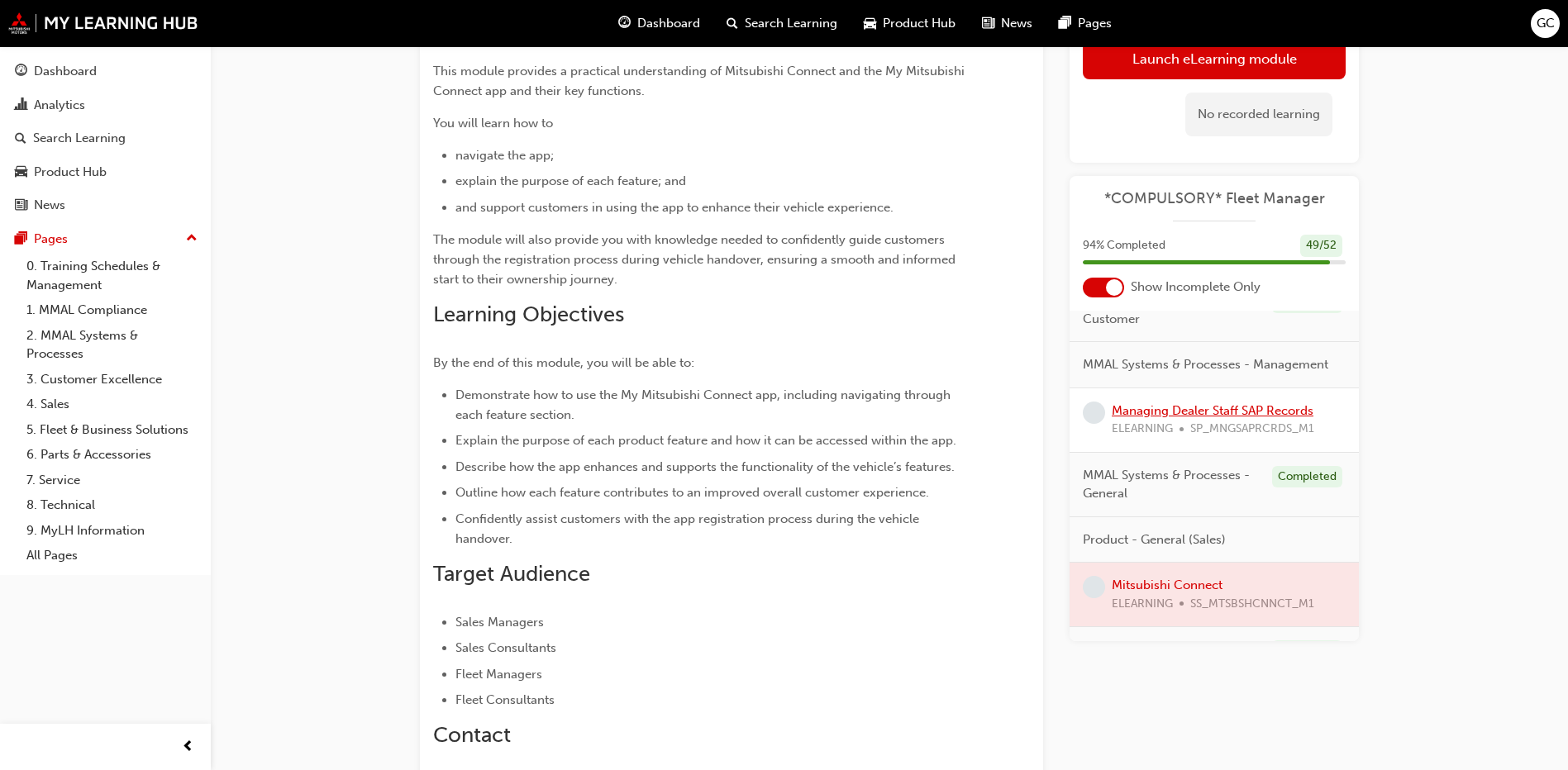
click at [1195, 418] on link "Managing Dealer Staff SAP Records" at bounding box center [1213, 410] width 202 height 14
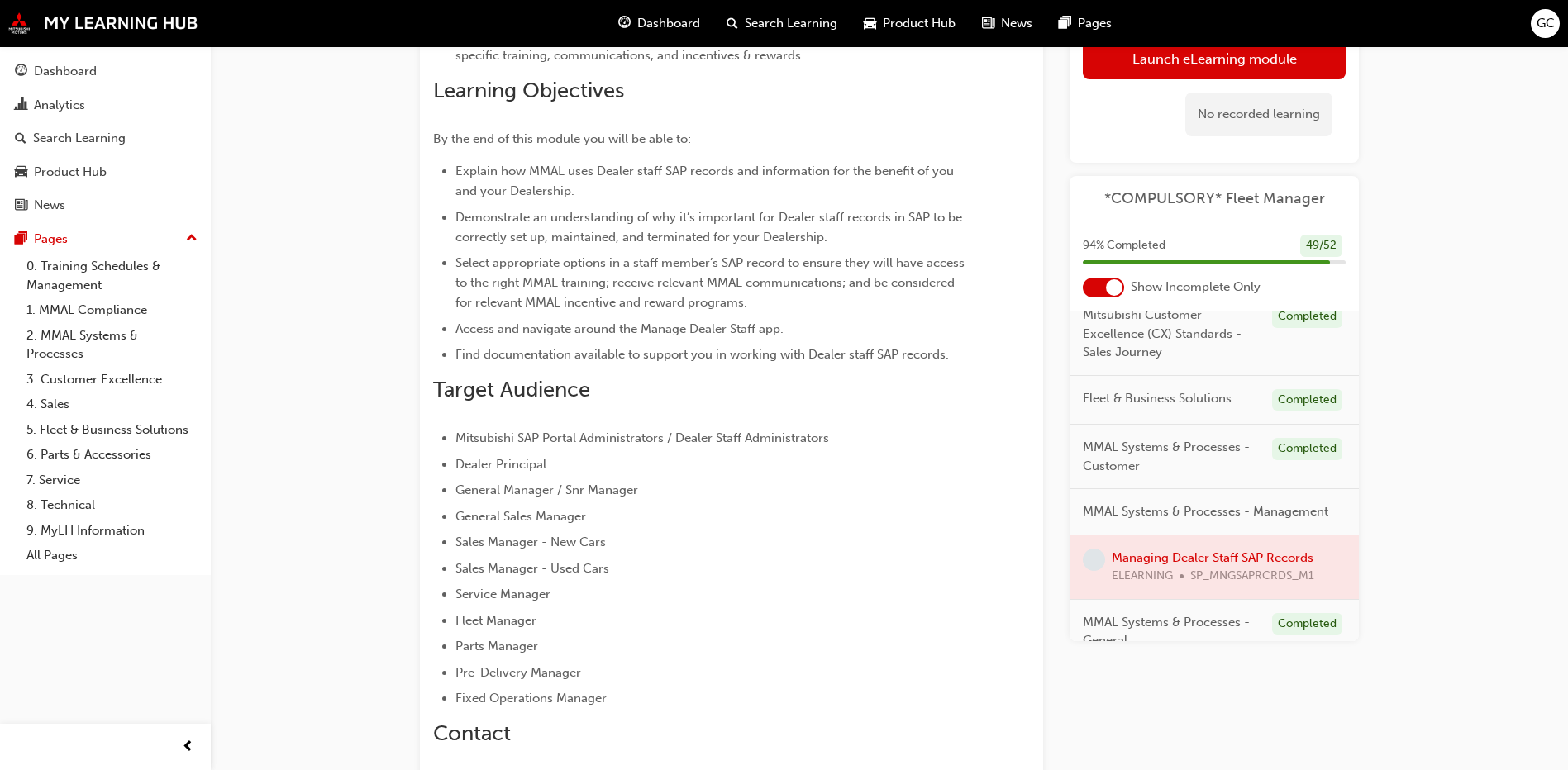
scroll to position [330, 0]
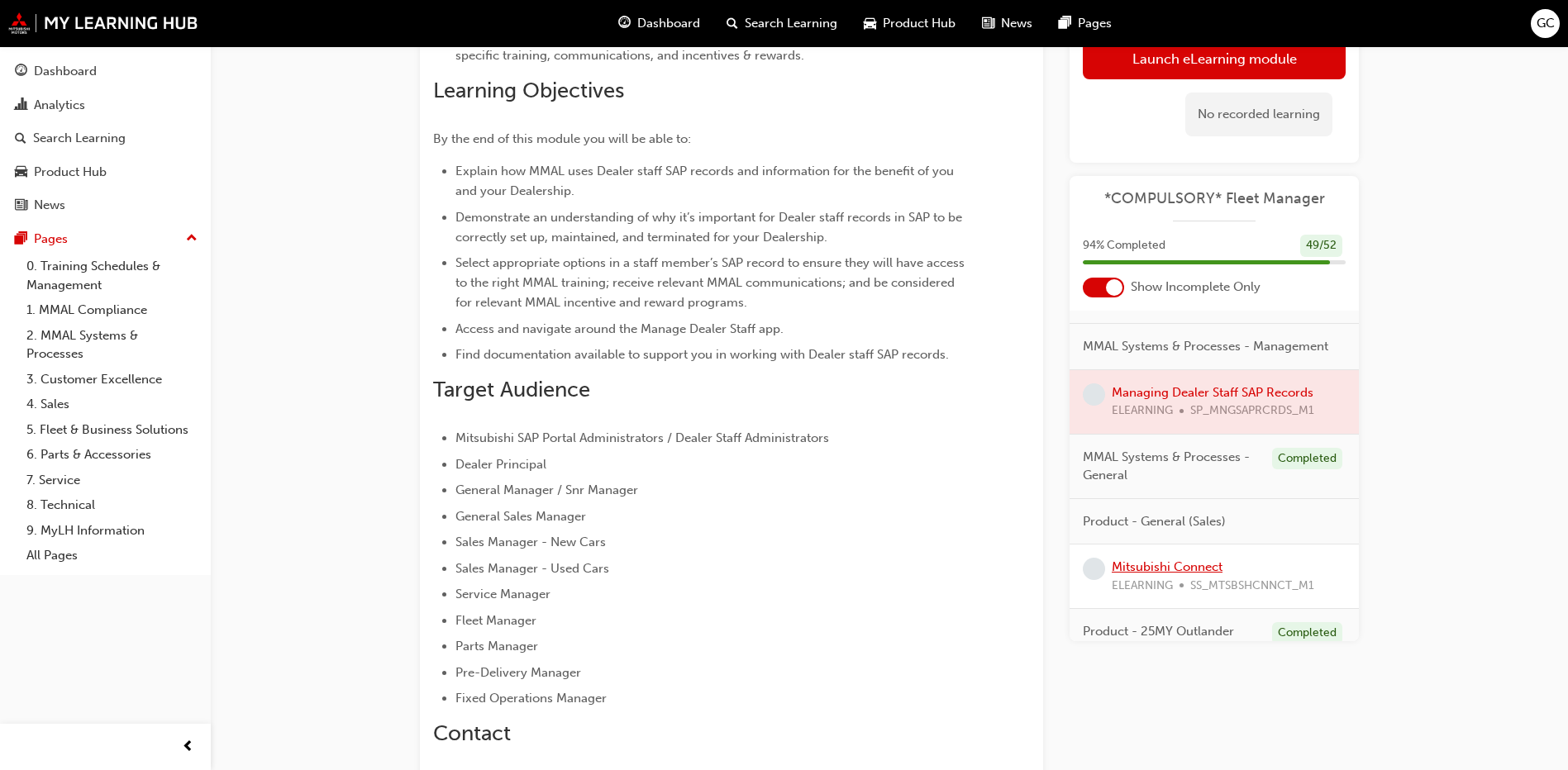
click at [1163, 574] on link "Mitsubishi Connect" at bounding box center [1167, 566] width 110 height 14
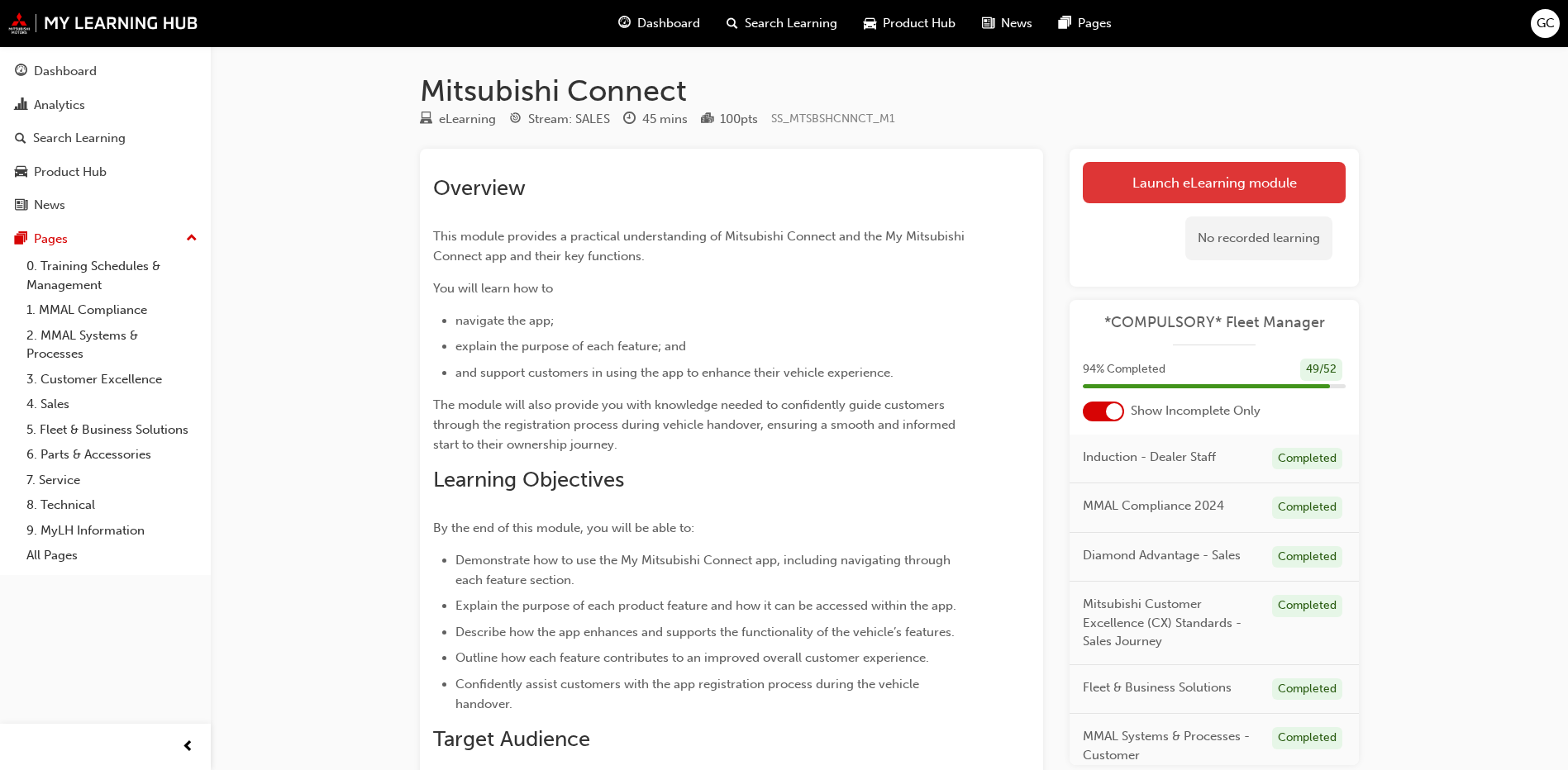
click at [1149, 180] on link "Launch eLearning module" at bounding box center [1214, 182] width 263 height 41
